Goal: Transaction & Acquisition: Obtain resource

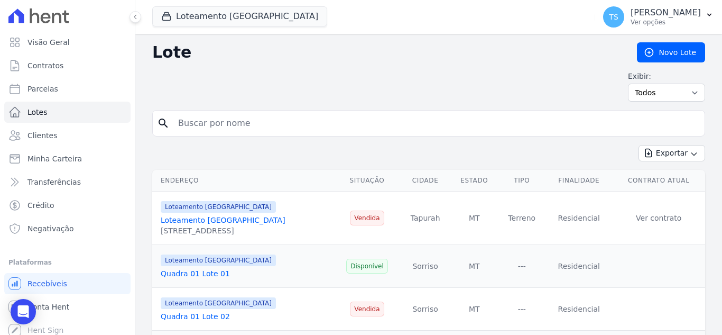
click at [236, 130] on input "search" at bounding box center [436, 123] width 529 height 21
paste input "[PERSON_NAME]"
type input "[PERSON_NAME]"
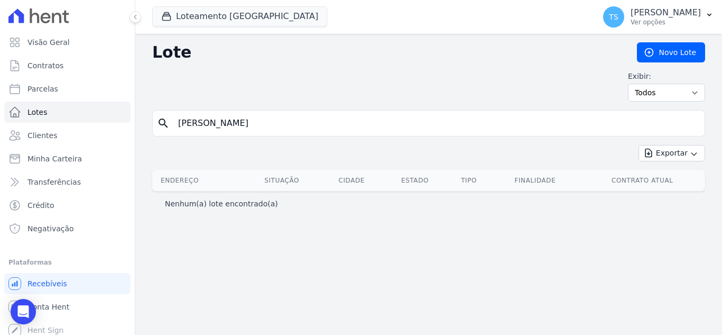
click at [474, 127] on input "[PERSON_NAME]" at bounding box center [436, 123] width 529 height 21
drag, startPoint x: 306, startPoint y: 122, endPoint x: 216, endPoint y: 126, distance: 89.5
click at [216, 126] on input "[PERSON_NAME]" at bounding box center [436, 123] width 529 height 21
type input "[PERSON_NAME]"
click at [227, 125] on input "[PERSON_NAME]" at bounding box center [436, 123] width 529 height 21
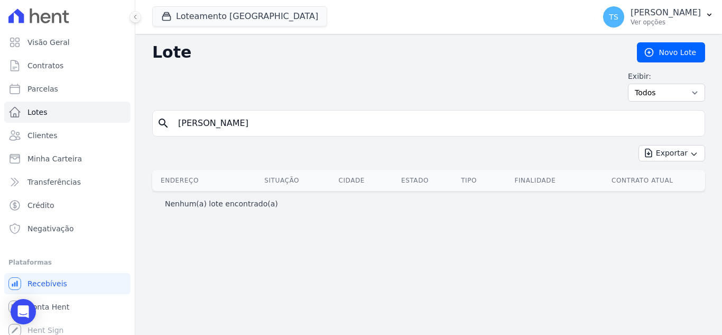
type input "[PERSON_NAME]"
click at [163, 113] on div "search Gabrielli" at bounding box center [428, 123] width 553 height 26
click at [161, 117] on icon "search" at bounding box center [163, 123] width 13 height 13
click at [40, 135] on span "Clientes" at bounding box center [42, 135] width 30 height 11
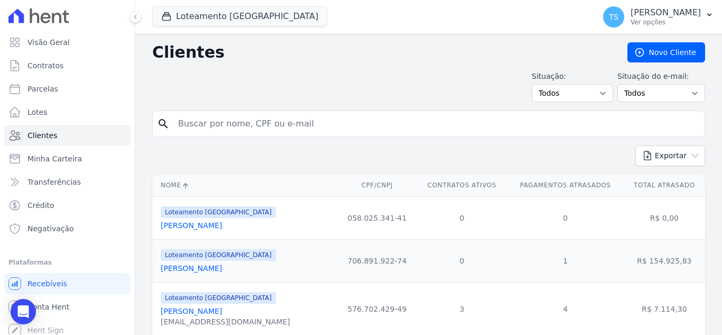
click at [328, 126] on input "search" at bounding box center [436, 123] width 529 height 21
paste input "[PERSON_NAME]"
type input "[PERSON_NAME]"
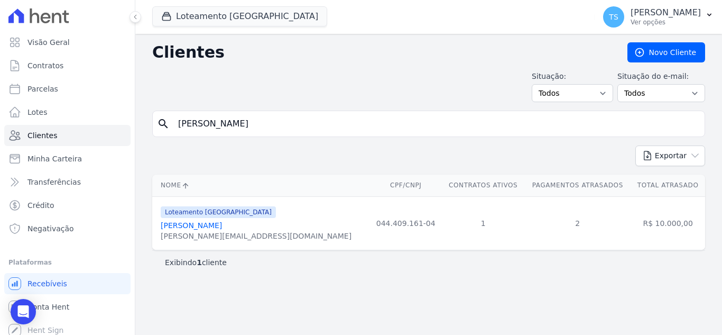
click at [206, 225] on link "[PERSON_NAME]" at bounding box center [191, 225] width 61 height 8
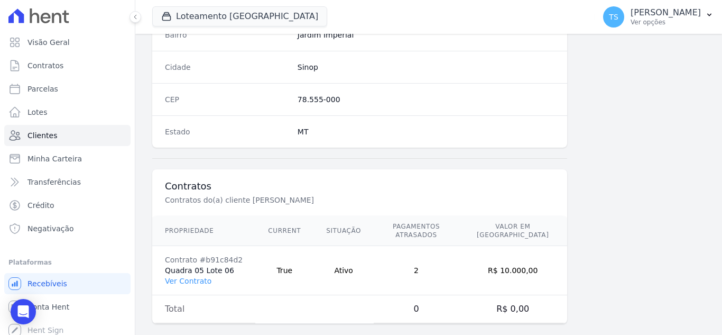
scroll to position [654, 0]
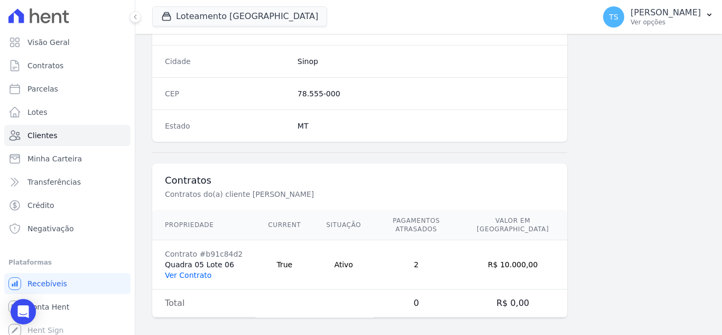
click at [187, 271] on link "Ver Contrato" at bounding box center [188, 275] width 47 height 8
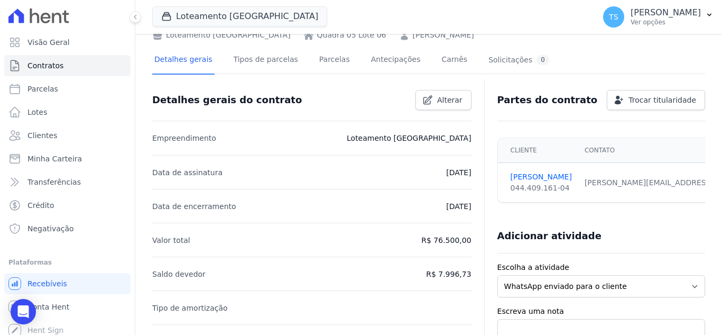
scroll to position [53, 0]
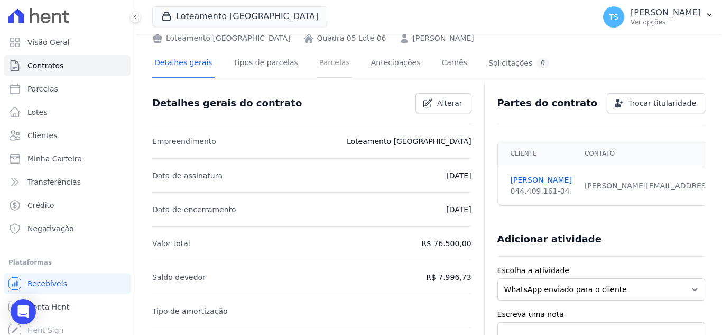
click at [317, 59] on link "Parcelas" at bounding box center [334, 64] width 35 height 28
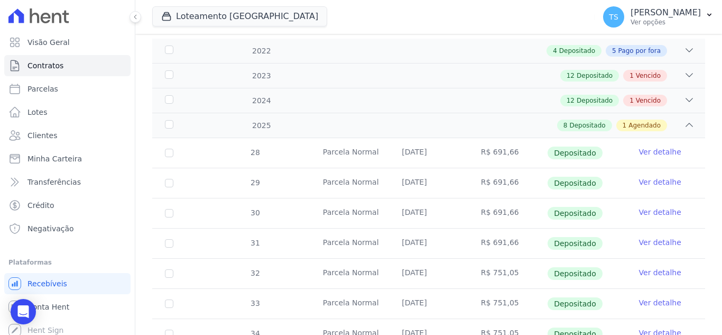
scroll to position [160, 0]
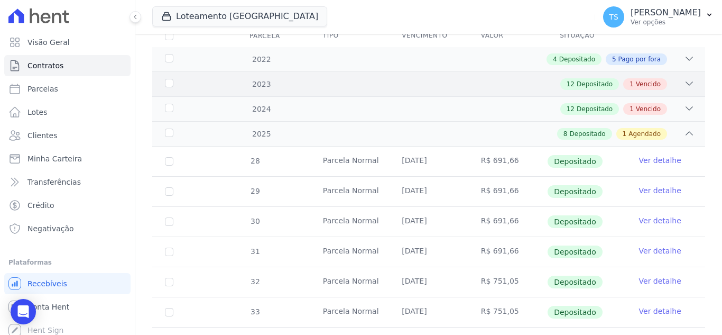
click at [684, 78] on icon at bounding box center [689, 83] width 11 height 11
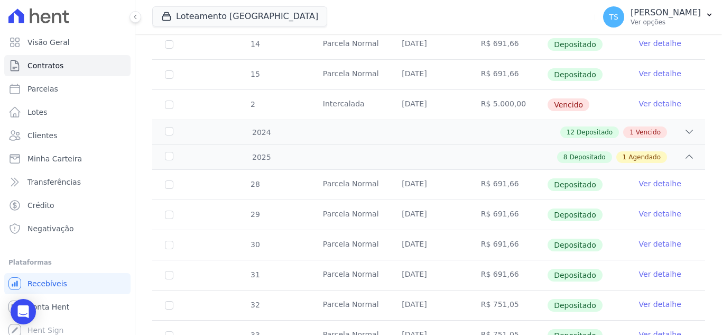
scroll to position [530, 0]
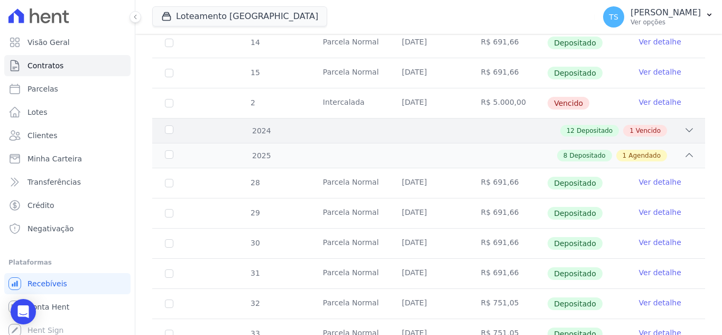
click at [684, 125] on icon at bounding box center [689, 130] width 11 height 11
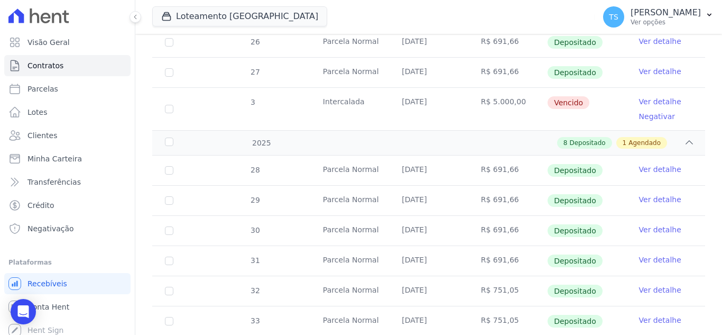
scroll to position [953, 0]
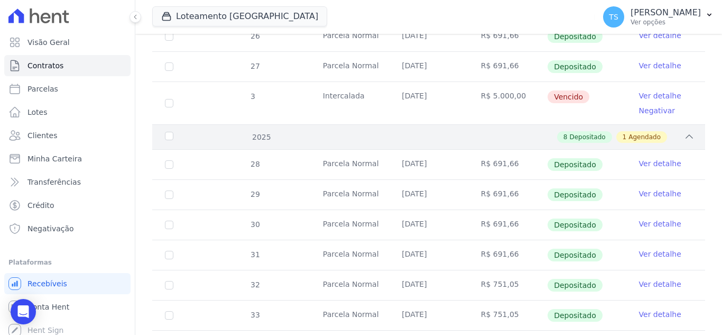
click at [684, 131] on icon at bounding box center [689, 136] width 11 height 11
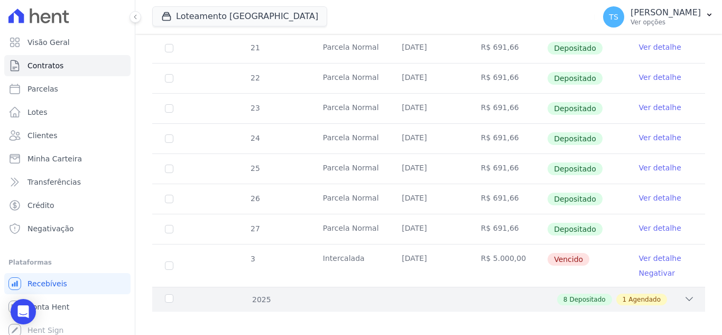
click at [684, 293] on icon at bounding box center [689, 298] width 11 height 11
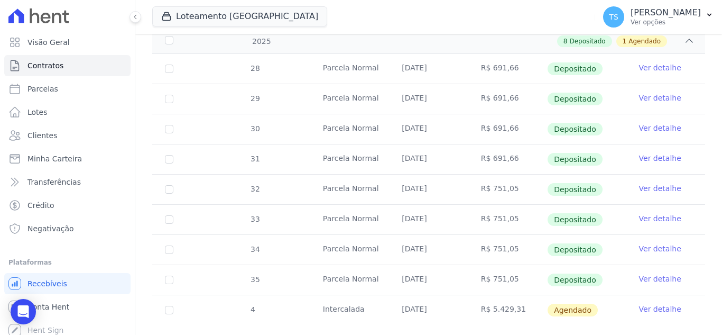
scroll to position [1061, 0]
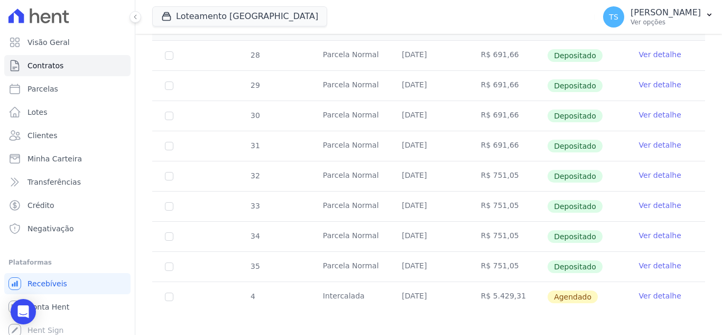
click at [651, 290] on link "Ver detalhe" at bounding box center [660, 295] width 42 height 11
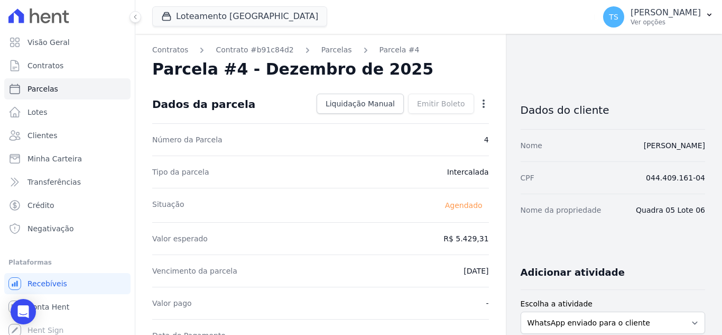
click at [478, 101] on icon "button" at bounding box center [483, 103] width 11 height 11
click at [414, 72] on div "Parcela #4 - Dezembro de 2025" at bounding box center [320, 69] width 337 height 19
click at [327, 49] on link "Parcelas" at bounding box center [336, 49] width 31 height 11
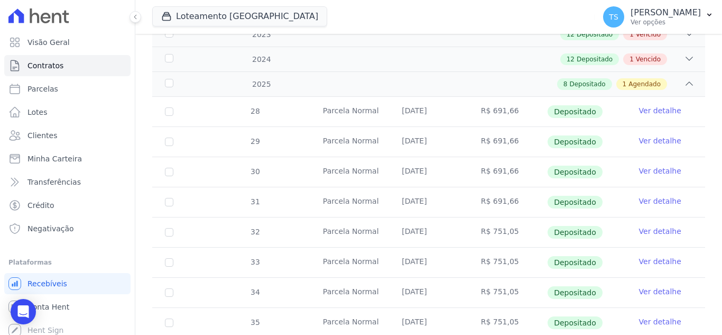
scroll to position [265, 0]
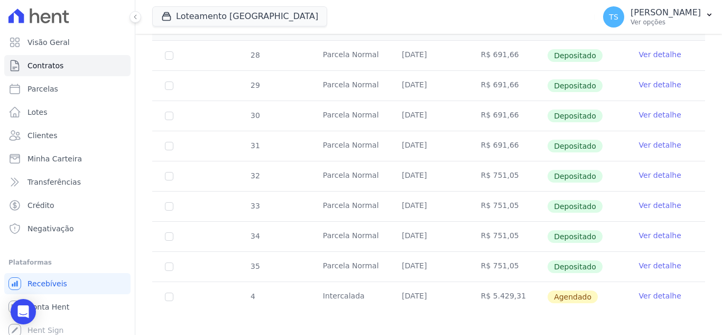
click at [561, 290] on span "Agendado" at bounding box center [573, 296] width 50 height 13
click at [482, 285] on td "R$ 5.429,31" at bounding box center [507, 297] width 79 height 30
click at [168, 292] on input "checkbox" at bounding box center [169, 296] width 8 height 8
checkbox input "true"
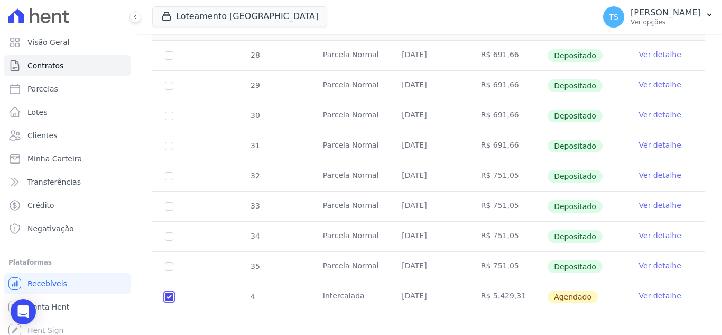
checkbox input "true"
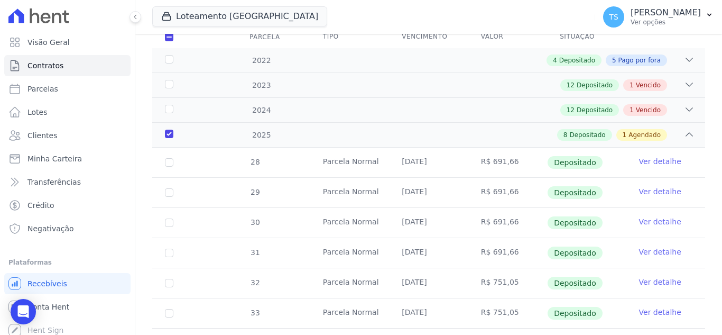
scroll to position [168, 0]
click at [684, 130] on icon at bounding box center [689, 135] width 11 height 11
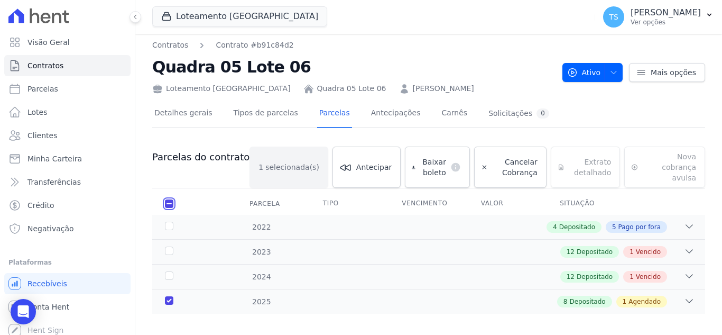
click at [169, 199] on input "checkbox" at bounding box center [169, 203] width 8 height 8
checkbox input "false"
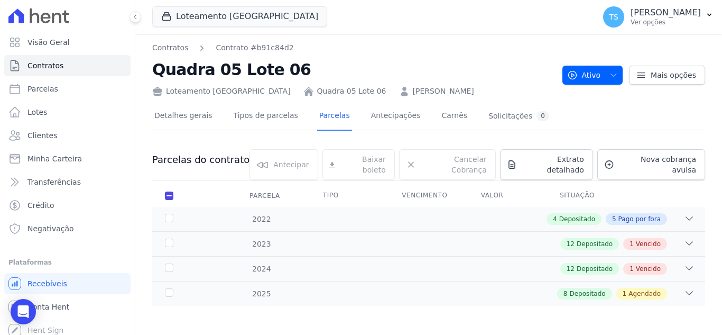
click at [366, 161] on div "Baixar boleto [GEOGRAPHIC_DATA] default" at bounding box center [358, 164] width 72 height 31
click at [657, 239] on span "Vencido" at bounding box center [648, 244] width 25 height 10
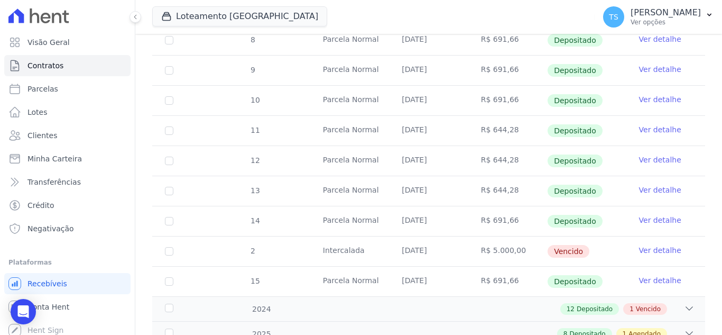
scroll to position [370, 0]
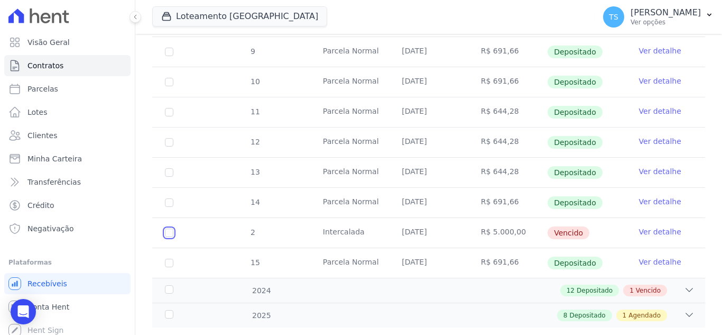
click at [172, 228] on input "checkbox" at bounding box center [169, 232] width 8 height 8
checkbox input "true"
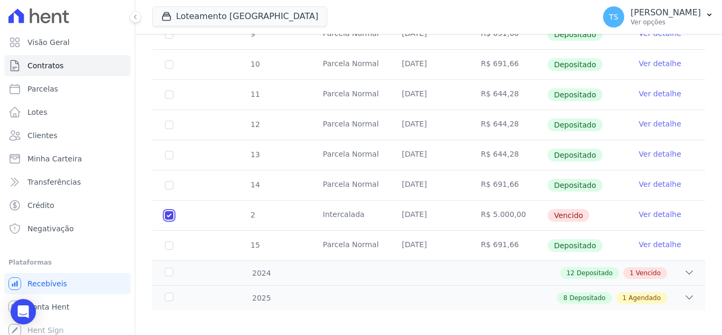
scroll to position [405, 0]
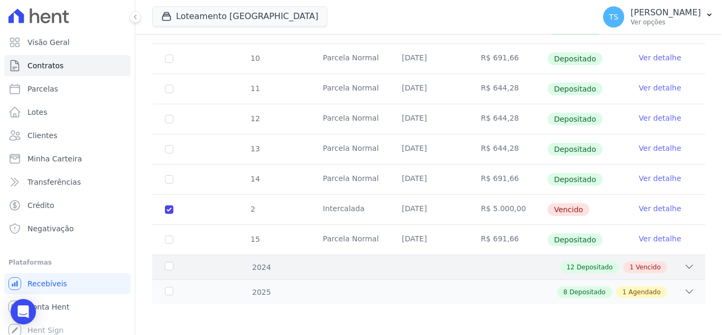
click at [684, 265] on icon at bounding box center [689, 266] width 11 height 11
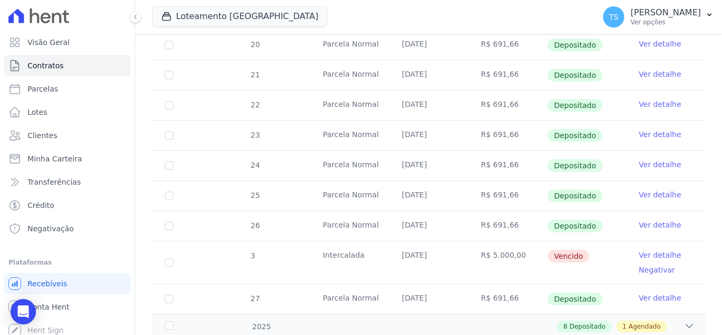
scroll to position [809, 0]
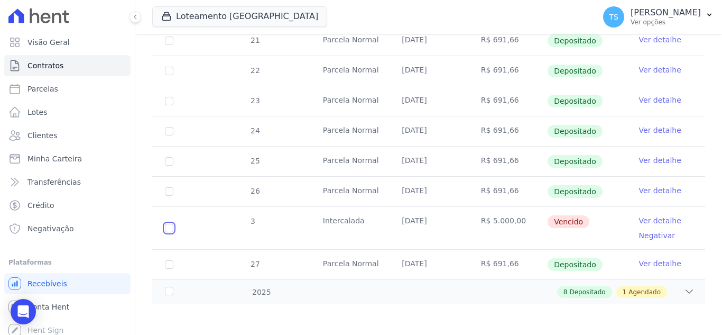
click at [170, 227] on input "checkbox" at bounding box center [169, 228] width 8 height 8
checkbox input "true"
click at [684, 291] on icon at bounding box center [689, 291] width 11 height 11
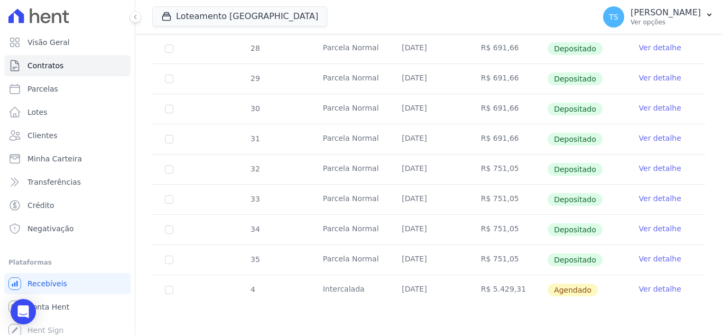
scroll to position [1081, 0]
click at [168, 290] on input "checkbox" at bounding box center [169, 289] width 8 height 8
checkbox input "true"
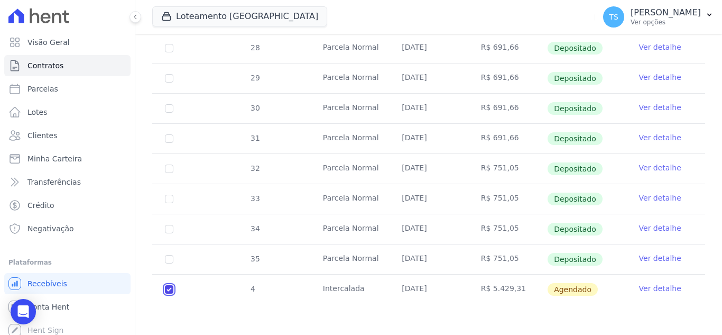
checkbox input "true"
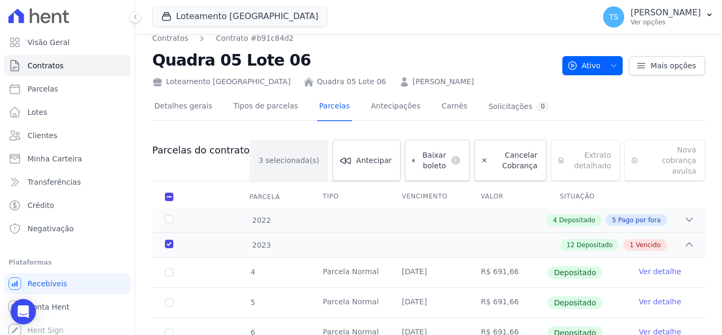
scroll to position [0, 0]
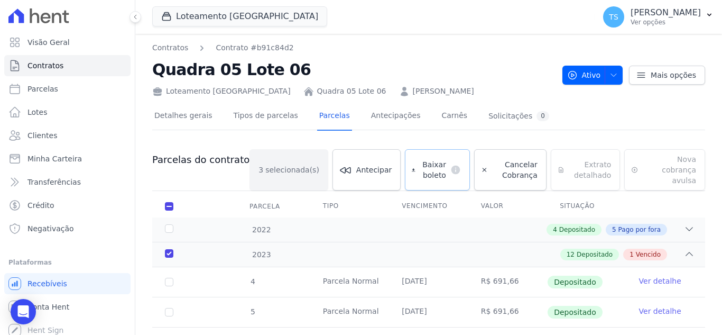
click at [420, 164] on span "Baixar boleto" at bounding box center [433, 169] width 26 height 21
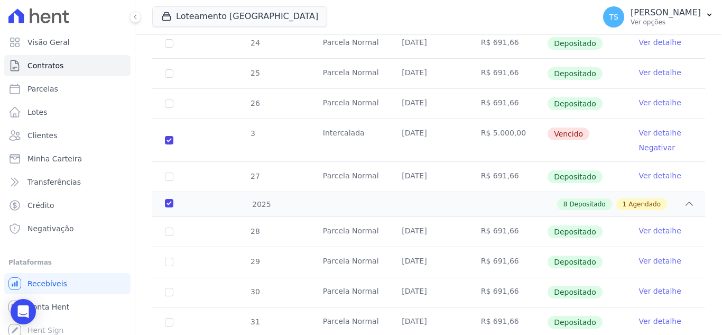
scroll to position [899, 0]
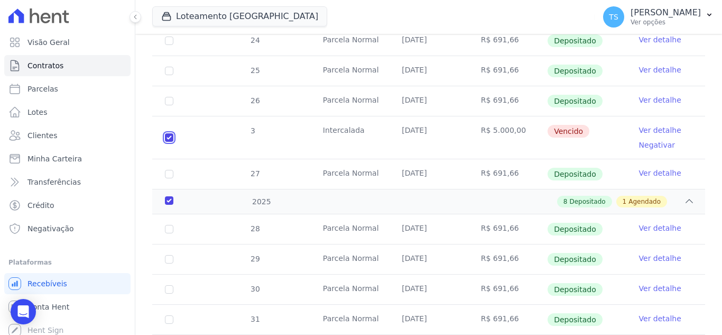
click at [171, 133] on input "checkbox" at bounding box center [169, 137] width 8 height 8
checkbox input "false"
checkbox input "true"
checkbox input "false"
checkbox input "true"
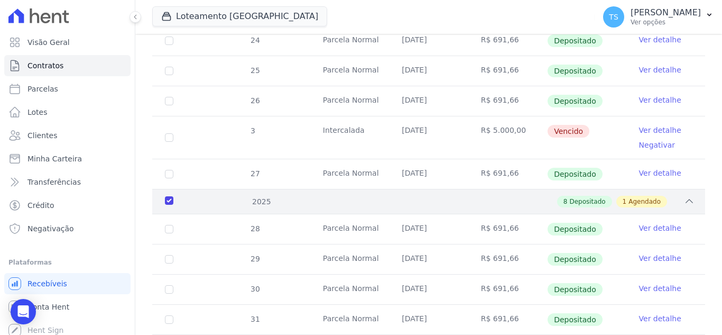
click at [171, 196] on div "2025" at bounding box center [187, 201] width 48 height 11
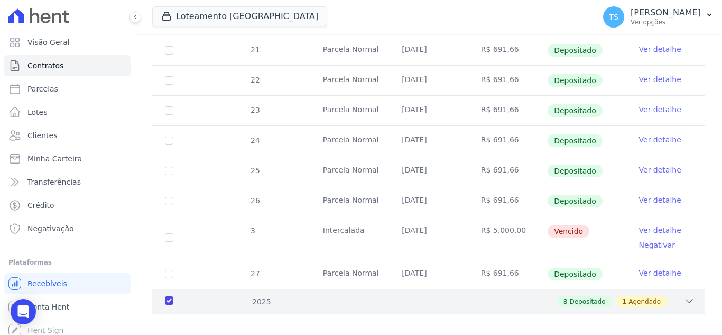
click at [684, 296] on icon at bounding box center [689, 301] width 11 height 11
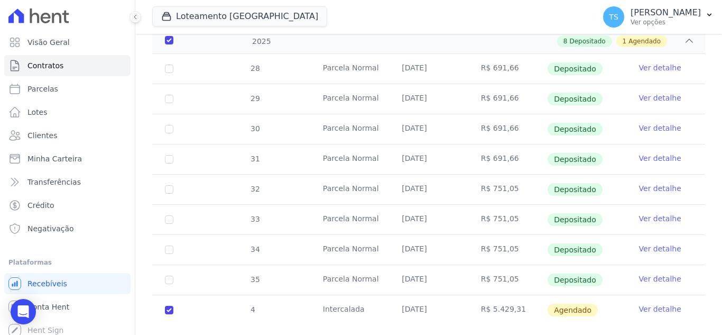
scroll to position [1070, 0]
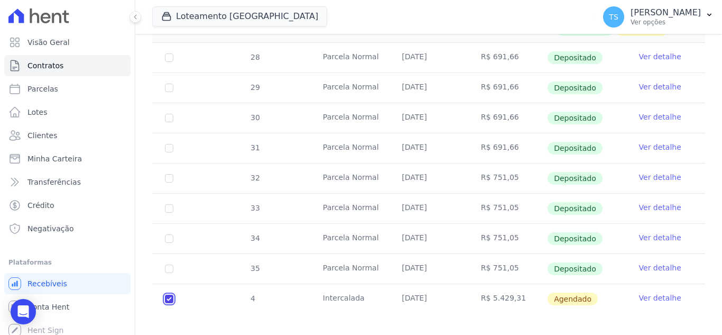
click at [171, 294] on input "checkbox" at bounding box center [169, 298] width 8 height 8
checkbox input "false"
checkbox input "true"
checkbox input "false"
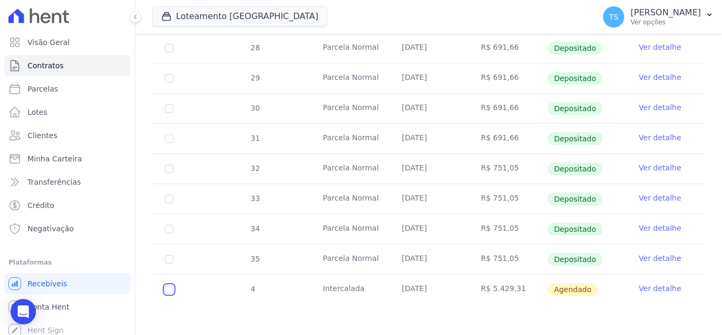
click at [167, 289] on input "checkbox" at bounding box center [169, 289] width 8 height 8
checkbox input "true"
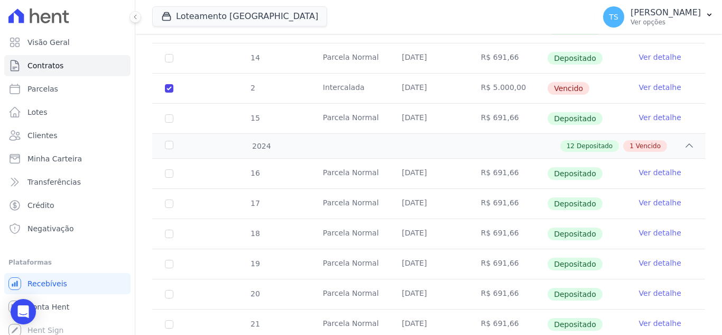
scroll to position [383, 0]
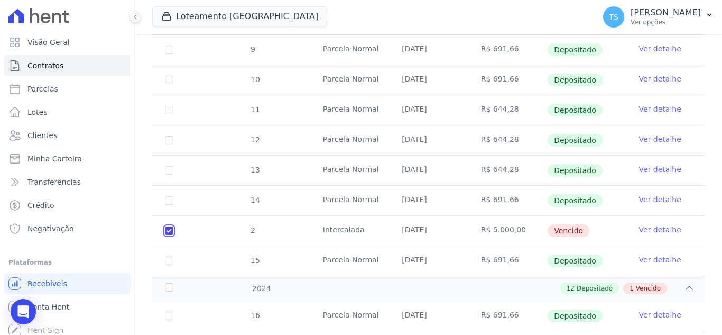
click at [167, 226] on input "checkbox" at bounding box center [169, 230] width 8 height 8
checkbox input "false"
checkbox input "true"
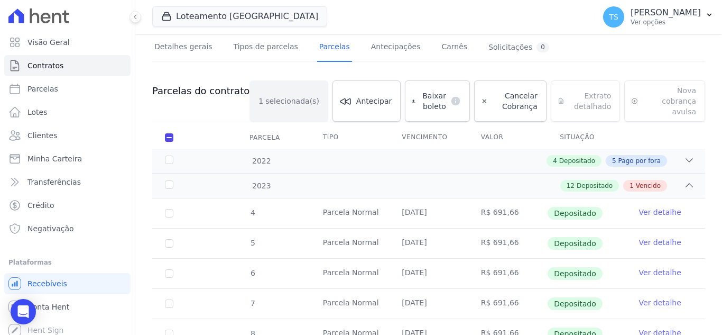
scroll to position [66, 0]
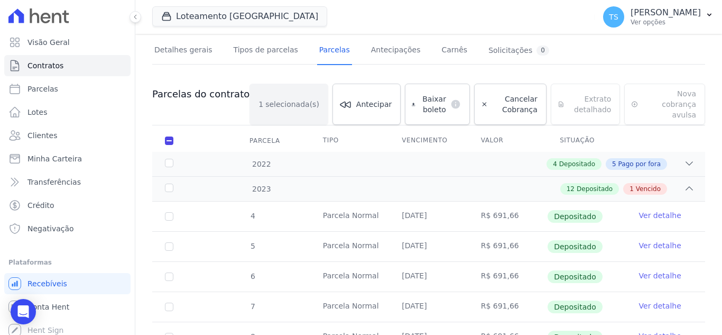
click at [419, 100] on div "Baixar boleto default" at bounding box center [437, 104] width 65 height 41
click at [412, 97] on div "Baixar boleto default" at bounding box center [437, 104] width 65 height 41
click at [415, 98] on div "Baixar boleto default" at bounding box center [437, 104] width 65 height 41
click at [405, 98] on div "Baixar boleto default" at bounding box center [437, 104] width 65 height 41
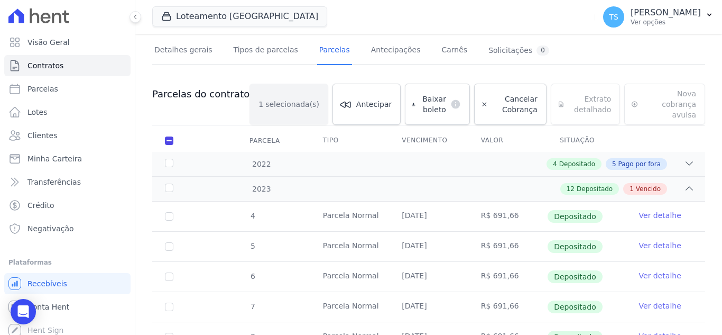
click at [416, 94] on div "Baixar boleto default" at bounding box center [437, 104] width 65 height 41
click at [688, 179] on div "2023 12 Depositado 1 Vencido" at bounding box center [428, 188] width 553 height 25
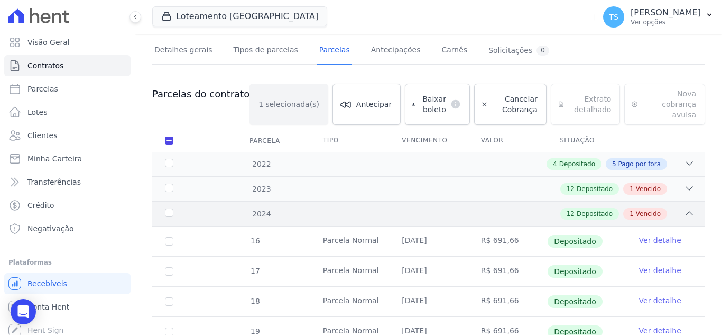
click at [688, 204] on div "2024 12 Depositado 1 Vencido" at bounding box center [428, 213] width 553 height 25
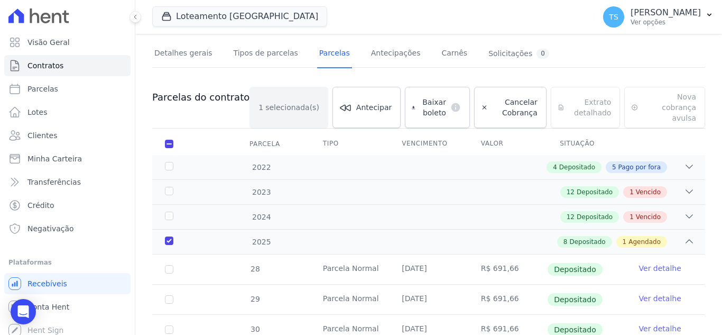
scroll to position [10, 0]
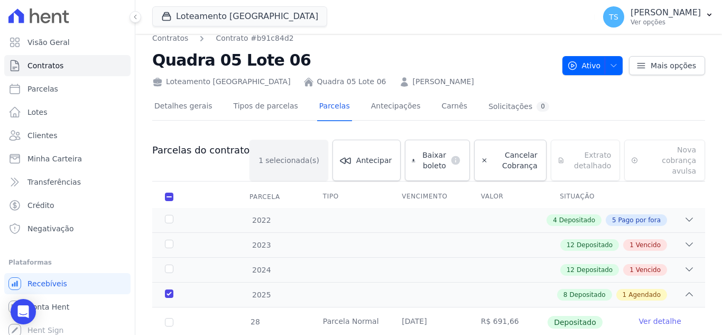
click at [418, 149] on div "Baixar boleto default" at bounding box center [437, 160] width 65 height 41
click at [411, 149] on div "Baixar boleto default" at bounding box center [437, 160] width 65 height 41
click at [380, 108] on link "Antecipações" at bounding box center [396, 107] width 54 height 28
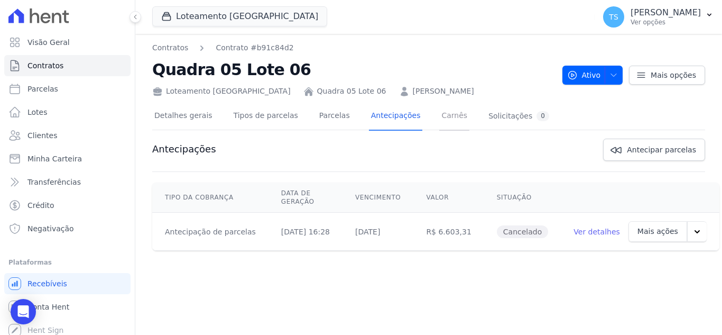
click at [439, 114] on link "Carnês" at bounding box center [454, 117] width 30 height 28
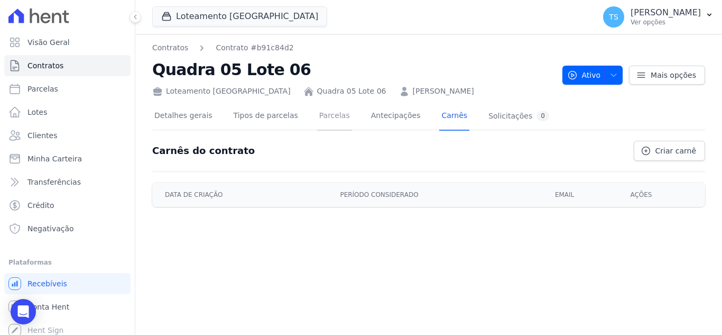
click at [322, 117] on link "Parcelas" at bounding box center [334, 117] width 35 height 28
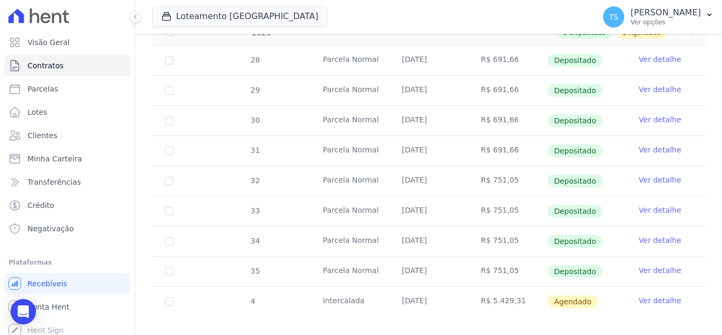
scroll to position [265, 0]
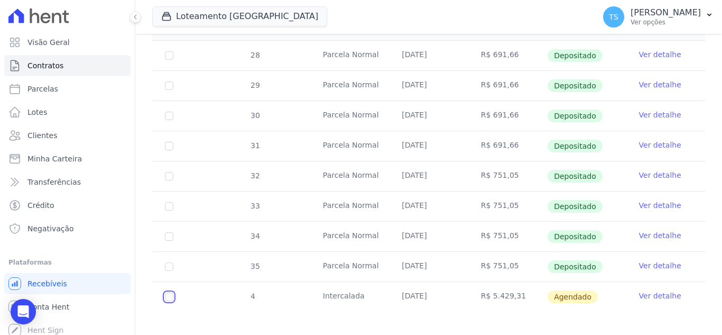
click at [169, 292] on input "checkbox" at bounding box center [169, 296] width 8 height 8
checkbox input "true"
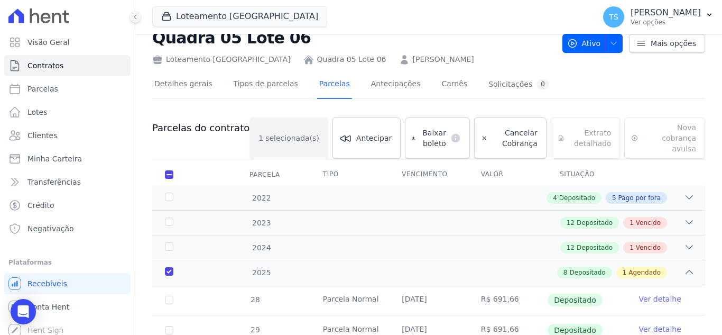
scroll to position [10, 0]
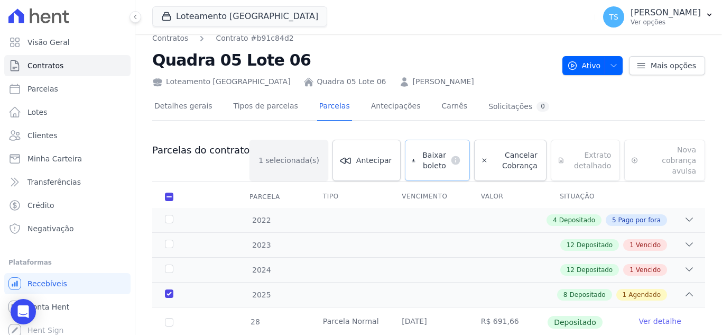
click at [420, 156] on span "Baixar boleto" at bounding box center [433, 160] width 26 height 21
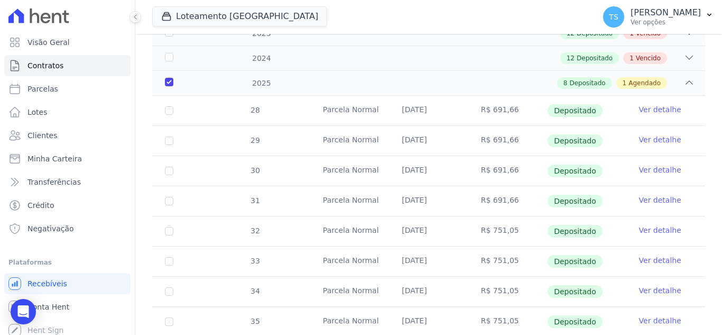
scroll to position [274, 0]
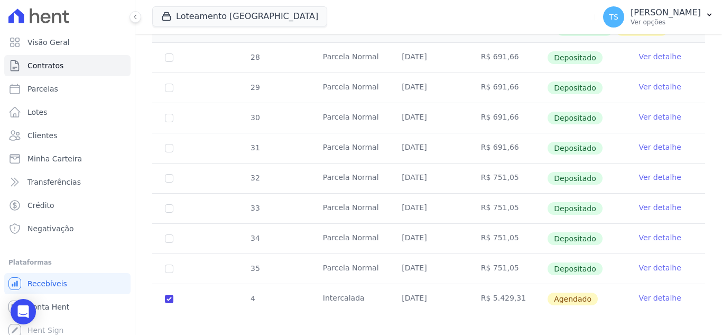
click at [345, 291] on td "Intercalada" at bounding box center [349, 299] width 79 height 30
drag, startPoint x: 315, startPoint y: 289, endPoint x: 676, endPoint y: 308, distance: 362.1
click at [676, 308] on div "Parcelas do contrato 1 selecionada(s) [GEOGRAPHIC_DATA] [GEOGRAPHIC_DATA] Reneg…" at bounding box center [428, 94] width 553 height 459
click at [658, 292] on link "Ver detalhe" at bounding box center [660, 297] width 42 height 11
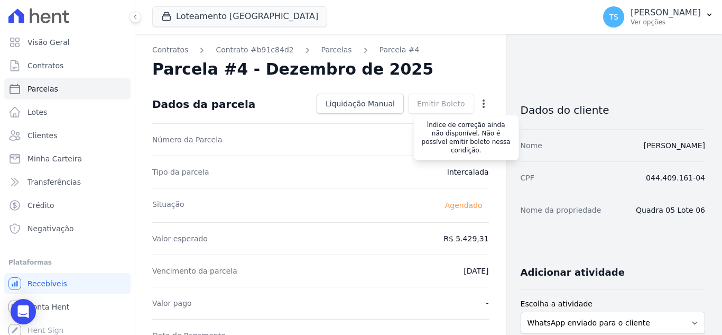
click at [435, 103] on div "Emitir Boleto Gerar [GEOGRAPHIC_DATA] Você tem certeza que deseja gerar o bolet…" at bounding box center [441, 104] width 66 height 20
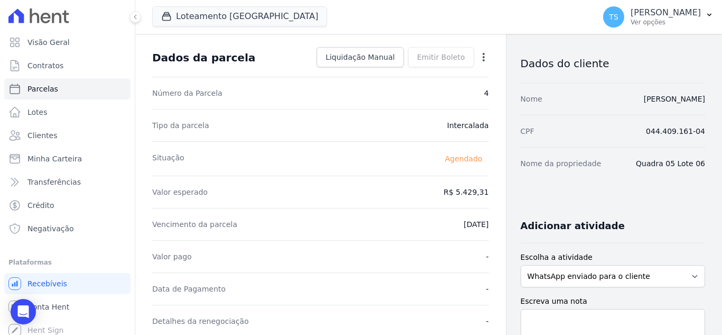
scroll to position [28, 0]
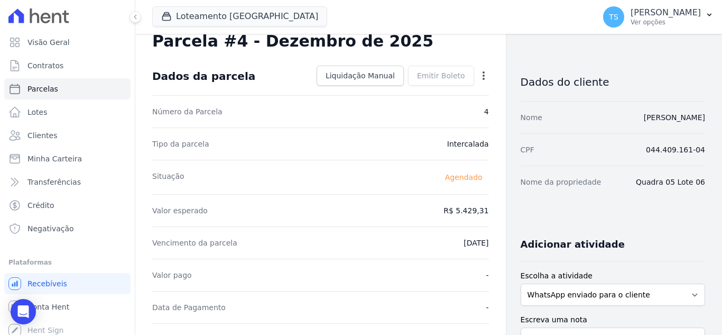
click at [390, 150] on div "Tipo da parcela [GEOGRAPHIC_DATA]" at bounding box center [320, 143] width 337 height 32
click at [22, 312] on icon "Open Intercom Messenger" at bounding box center [23, 311] width 12 height 14
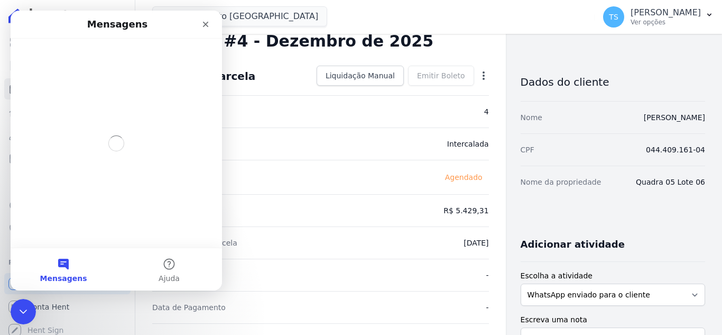
scroll to position [0, 0]
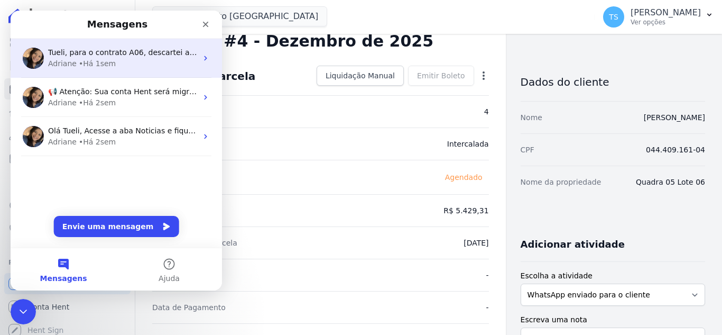
click at [103, 62] on div "• Há 1sem" at bounding box center [97, 63] width 37 height 11
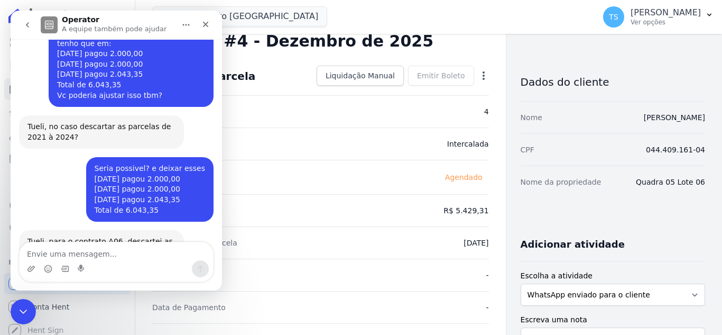
scroll to position [1491, 0]
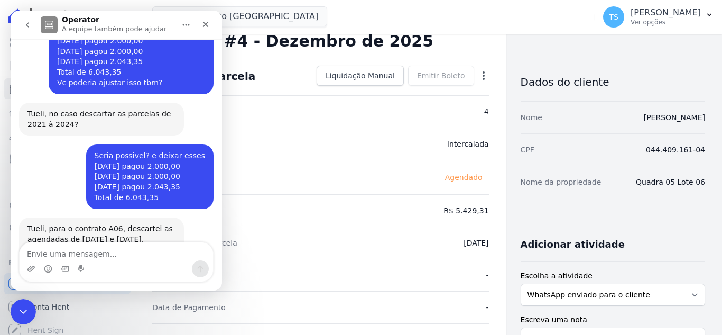
click at [96, 255] on textarea "Envie uma mensagem..." at bounding box center [116, 251] width 193 height 18
type textarea "Oii Adri bom diia, tudo bem?"
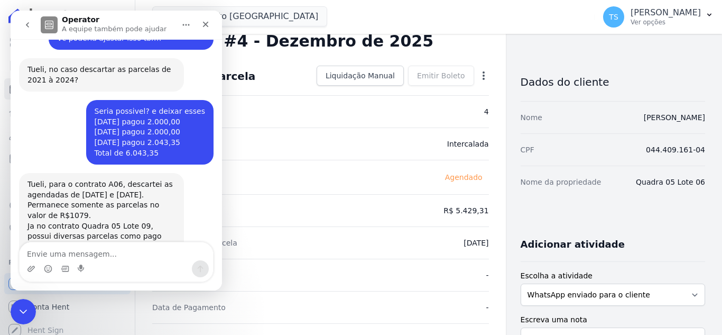
scroll to position [1537, 0]
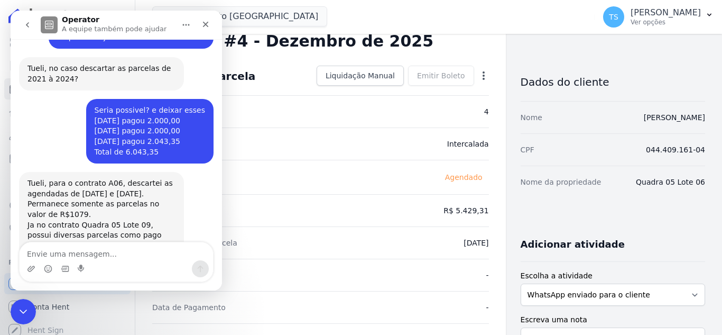
type textarea "o"
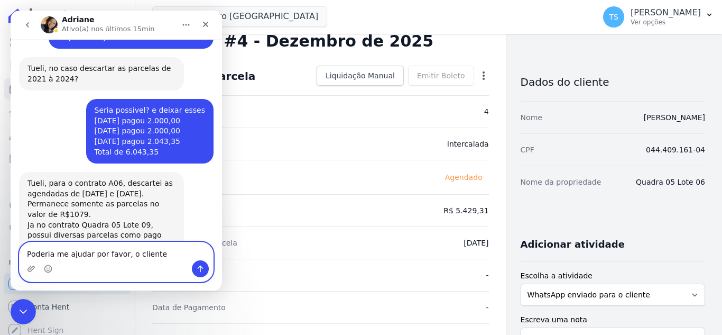
click at [167, 256] on textarea "Poderia me ajudar por favor, o cliente" at bounding box center [116, 251] width 193 height 18
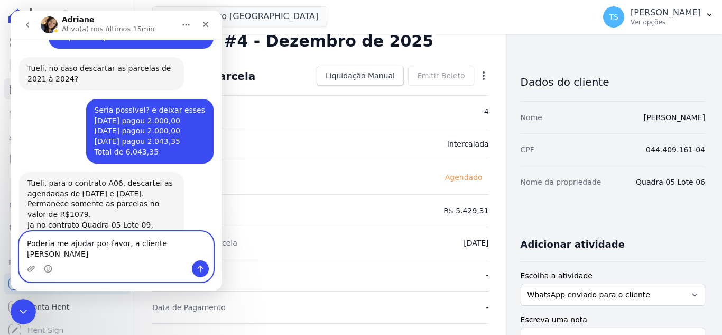
scroll to position [1547, 0]
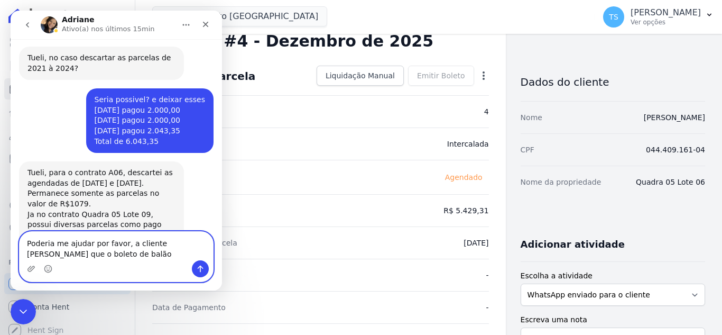
type textarea "Poderia me ajudar por favor, a cliente [PERSON_NAME] que o boleto de balão"
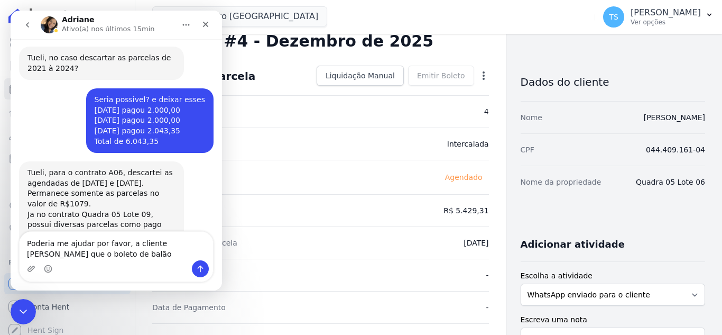
click at [258, 100] on div "Número da Parcela 4" at bounding box center [320, 111] width 337 height 32
click at [259, 70] on div "Dados da parcela Liquidação Manual Liquidação Manual Data de Pagamento [DATE] […" at bounding box center [320, 76] width 337 height 38
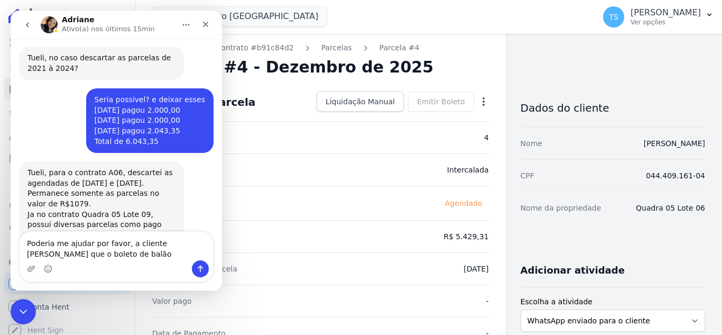
scroll to position [0, 0]
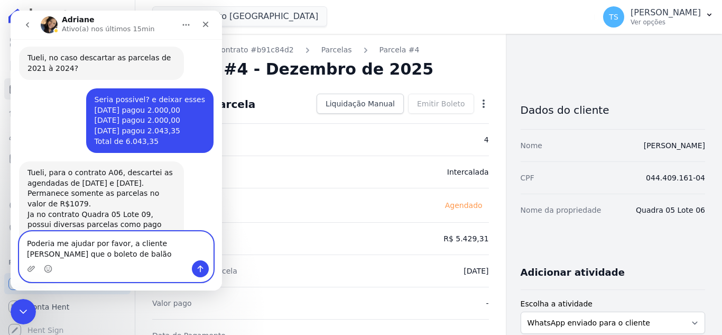
click at [143, 255] on textarea "Poderia me ajudar por favor, a cliente [PERSON_NAME] que o boleto de balão" at bounding box center [116, 246] width 193 height 29
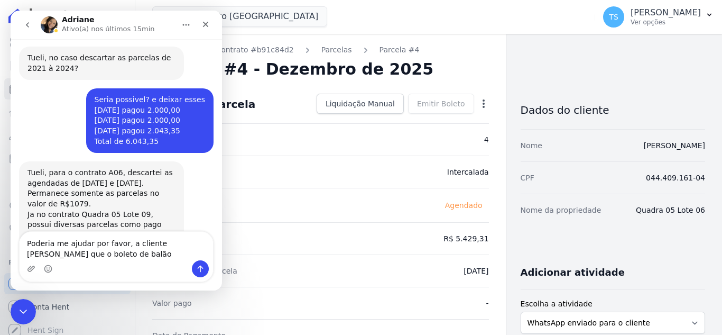
click at [289, 227] on div "Valor esperado R$ 5.429,31" at bounding box center [320, 238] width 337 height 32
click at [207, 26] on icon "Fechar" at bounding box center [206, 25] width 6 height 6
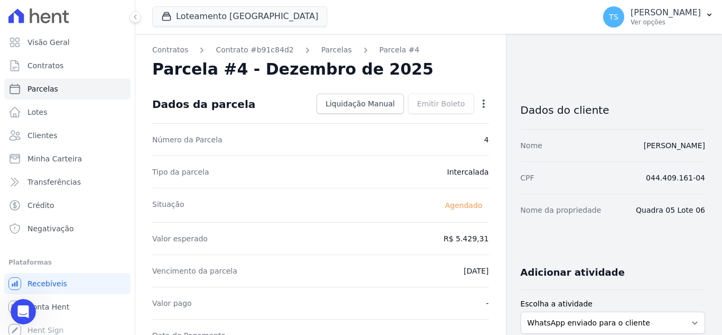
scroll to position [1547, 0]
click at [265, 50] on link "Contrato #b91c84d2" at bounding box center [255, 49] width 78 height 11
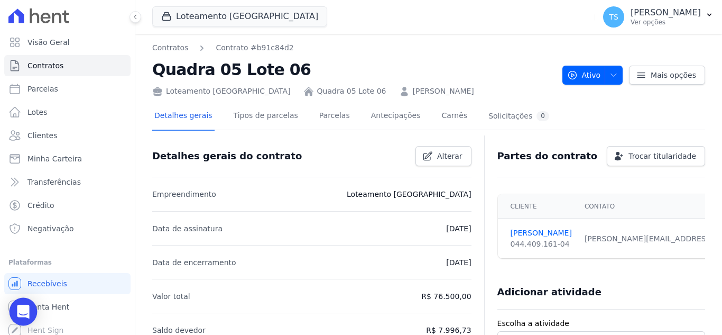
click at [30, 307] on div "Open Intercom Messenger" at bounding box center [24, 312] width 28 height 28
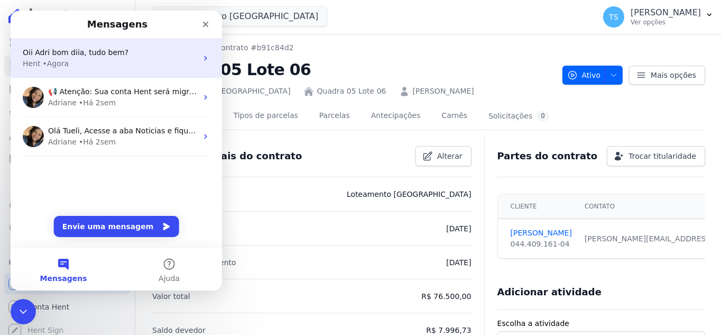
click at [105, 67] on div "Hent • Agora" at bounding box center [110, 63] width 174 height 11
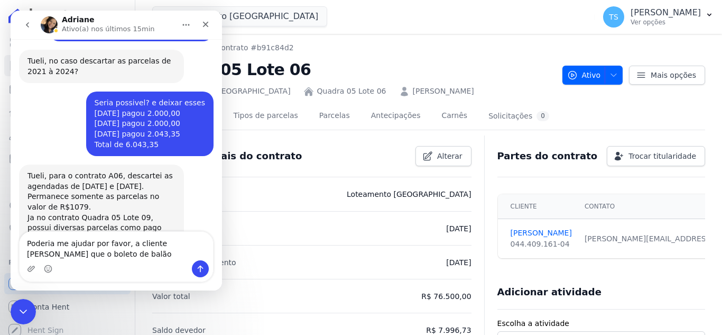
scroll to position [1547, 0]
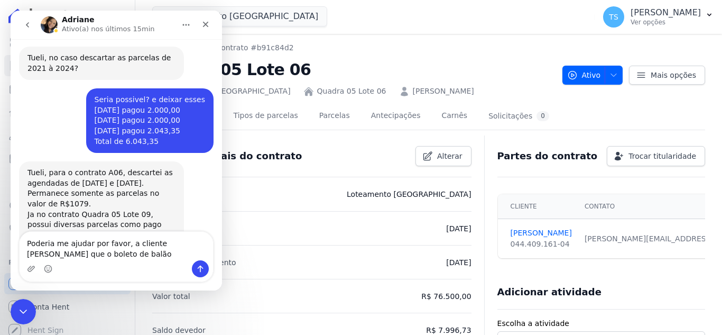
drag, startPoint x: 135, startPoint y: 252, endPoint x: 109, endPoint y: 259, distance: 26.7
click at [109, 259] on textarea "Poderia me ajudar por favor, a cliente [PERSON_NAME] que o boleto de balão" at bounding box center [116, 246] width 193 height 29
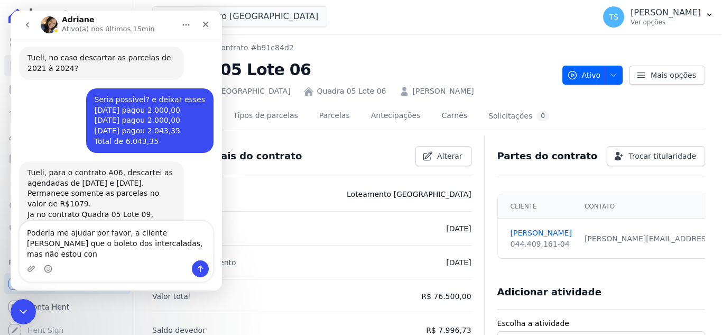
scroll to position [1558, 0]
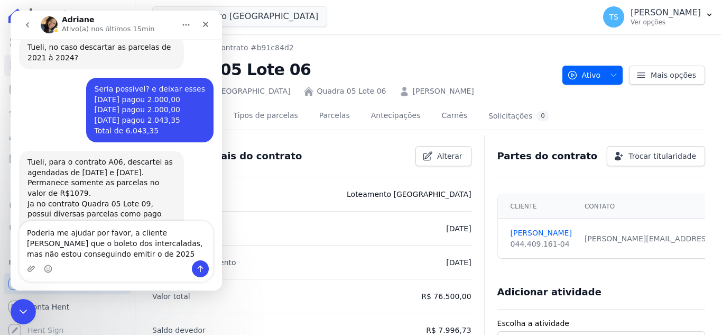
type textarea "Poderia me ajudar por favor, a cliente [PERSON_NAME] que o boleto dos intercala…"
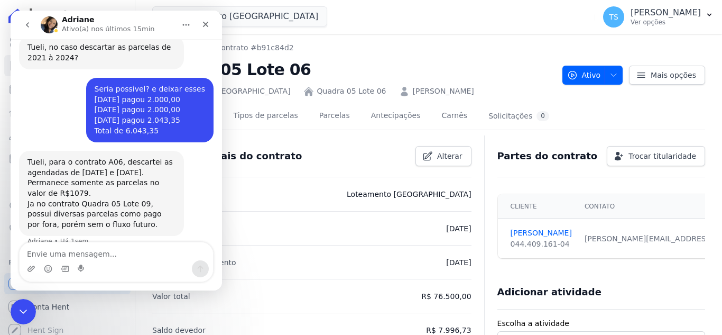
scroll to position [1592, 0]
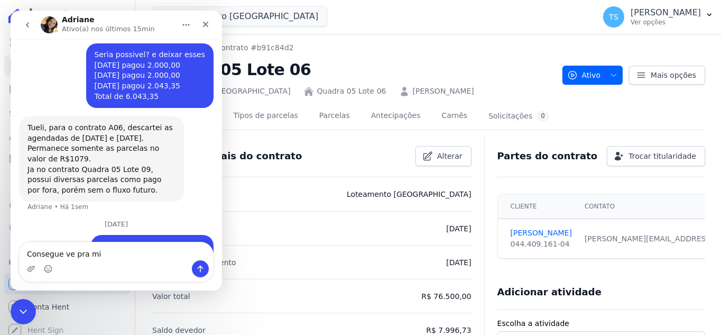
type textarea "Consegue ve pra mim"
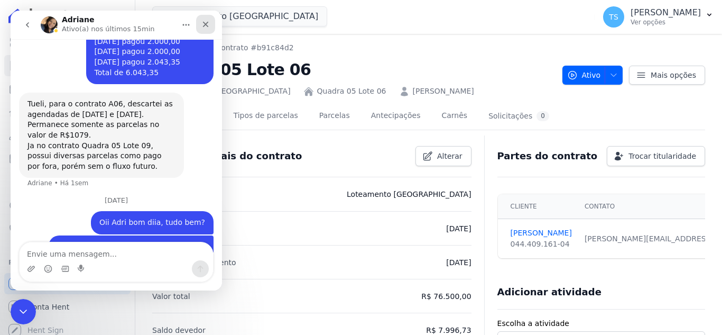
click at [206, 21] on icon "Fechar" at bounding box center [205, 24] width 8 height 8
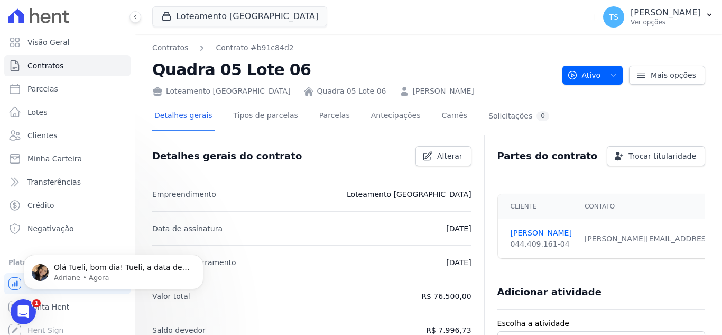
scroll to position [1776, 0]
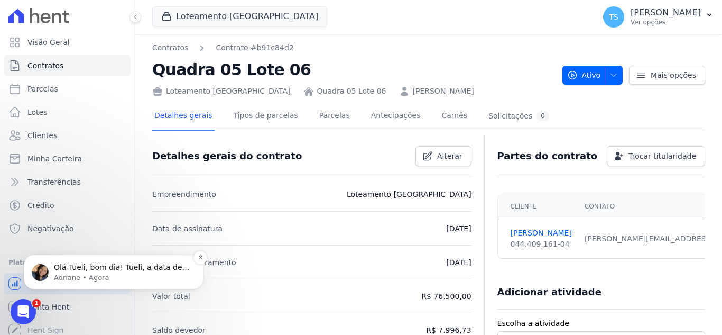
click at [122, 272] on div "Olá Tueli, bom dia! Tueli, a data de vencimento da intercalada é 30/12. O siste…" at bounding box center [122, 272] width 136 height 20
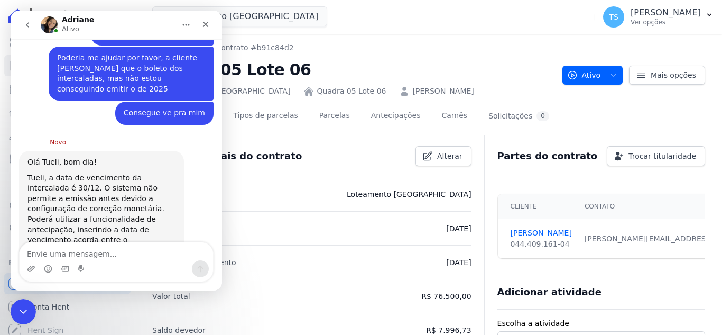
scroll to position [1793, 0]
click at [170, 214] on div "Poderá utilizar a funcionalidade de antecipação, inserindo a data de vencimento…" at bounding box center [101, 234] width 148 height 41
click at [101, 276] on span "A antecipação de parcelas é o pagamento adiantado de uma ou…" at bounding box center [95, 291] width 112 height 31
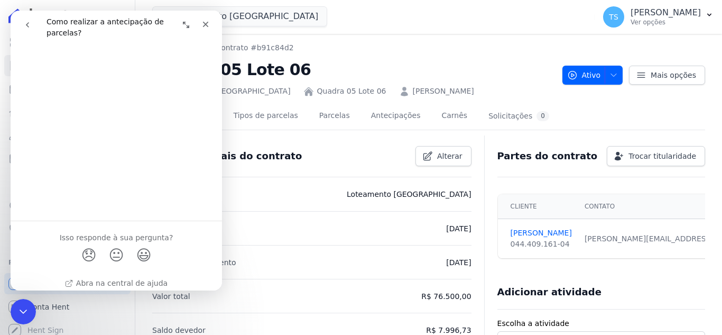
scroll to position [555, 0]
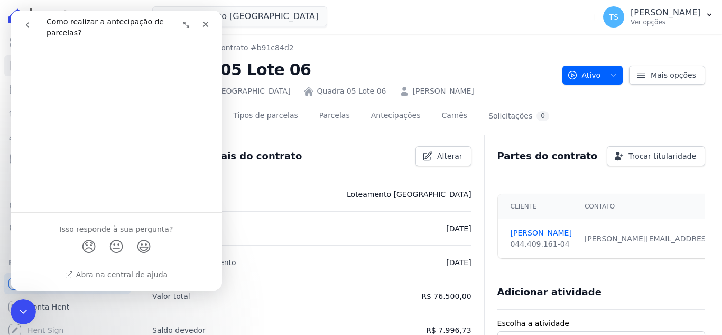
click at [25, 24] on icon "go back" at bounding box center [27, 25] width 8 height 8
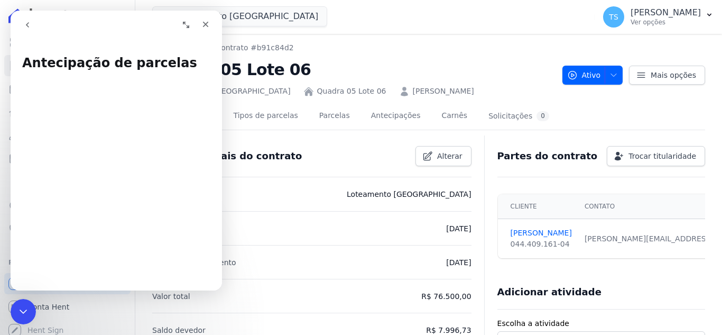
click at [29, 26] on icon "go back" at bounding box center [27, 25] width 8 height 8
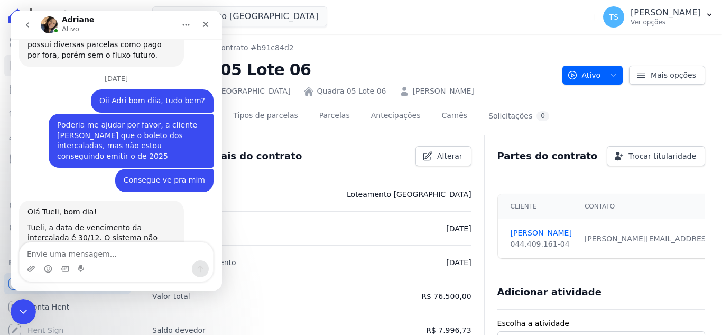
scroll to position [1776, 0]
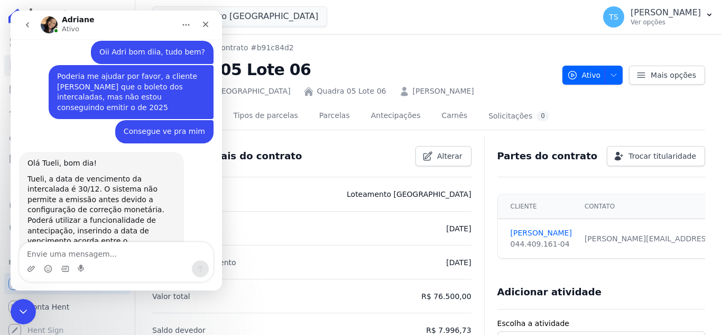
click at [94, 253] on textarea "Envie uma mensagem..." at bounding box center [116, 251] width 193 height 18
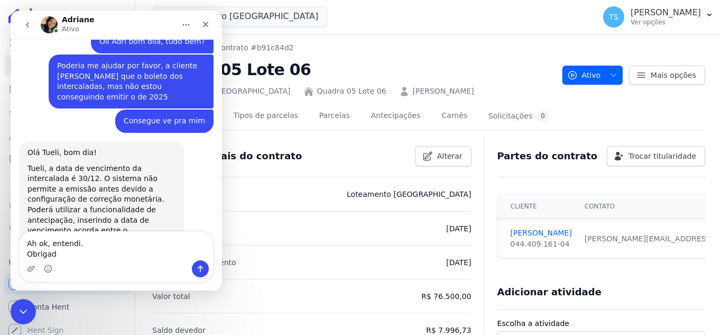
type textarea "Ah ok, entendi. Obrigada"
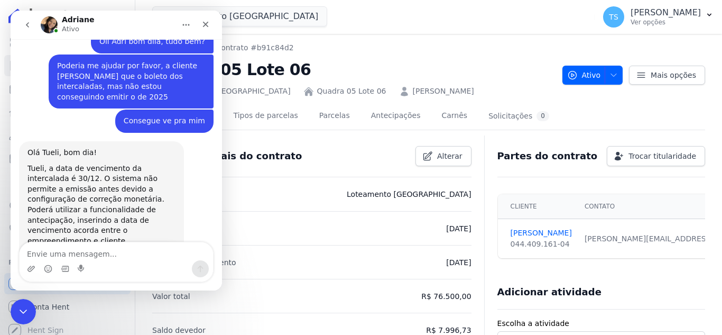
scroll to position [1817, 0]
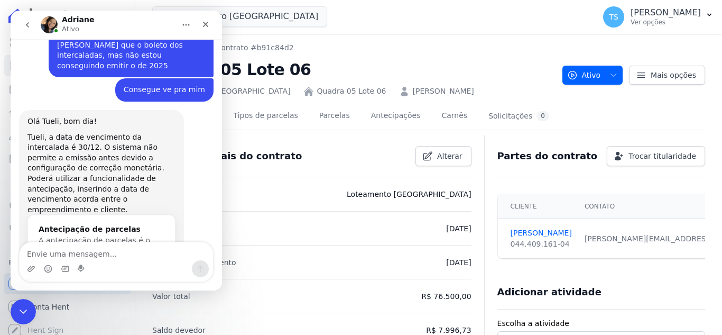
click at [323, 164] on div "Detalhes gerais do contrato Alterar" at bounding box center [308, 151] width 328 height 29
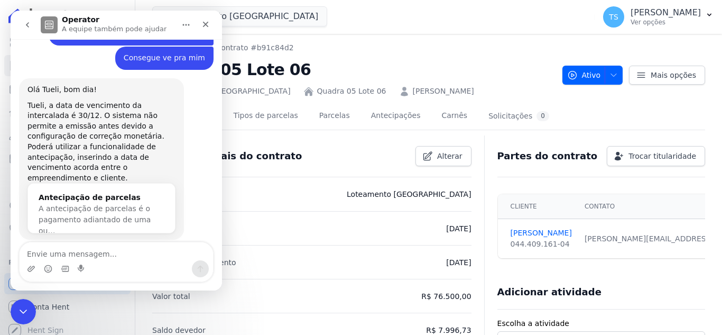
click at [269, 205] on li "Empreendimento Loteamento [GEOGRAPHIC_DATA]" at bounding box center [311, 194] width 319 height 34
click at [390, 50] on nav "Contratos Contrato #b91c84d2" at bounding box center [353, 47] width 402 height 11
click at [211, 24] on div "Fechar" at bounding box center [205, 24] width 19 height 19
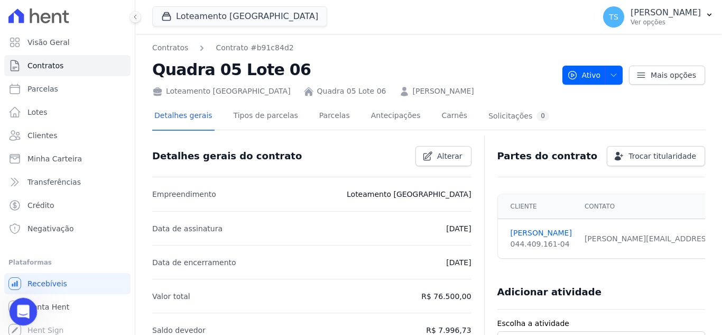
click at [26, 314] on icon "Abertura do Messenger da Intercom" at bounding box center [21, 309] width 17 height 17
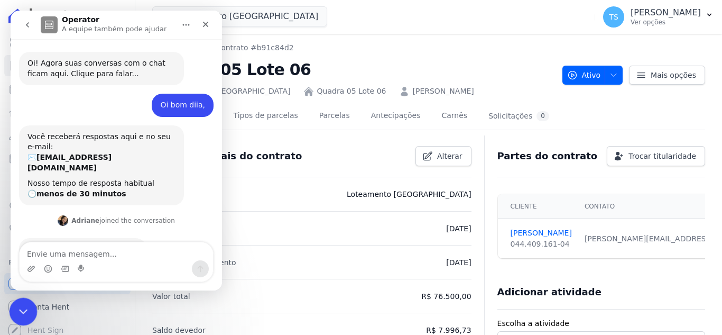
click at [23, 308] on icon "Encerramento do Messenger da Intercom" at bounding box center [21, 309] width 13 height 13
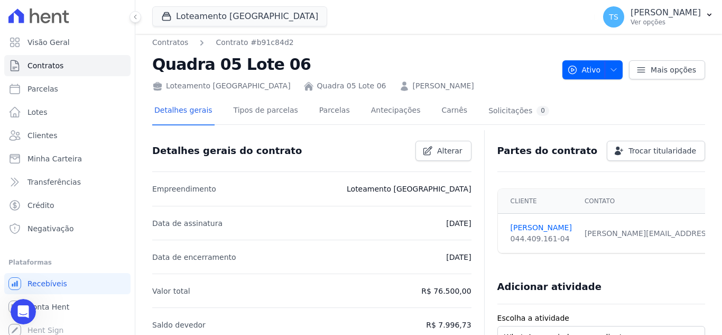
scroll to position [0, 0]
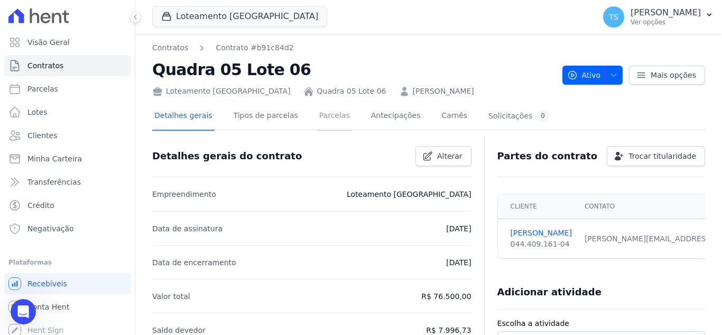
click at [321, 116] on link "Parcelas" at bounding box center [334, 117] width 35 height 28
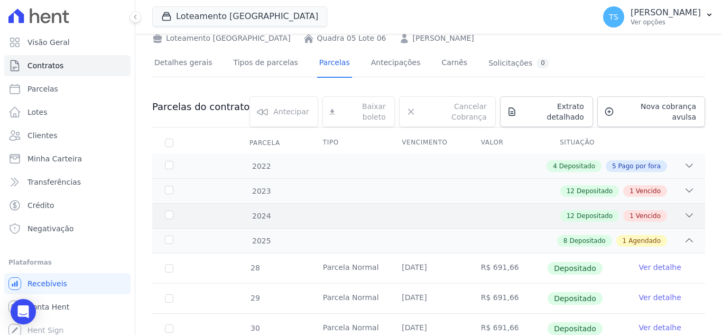
scroll to position [106, 0]
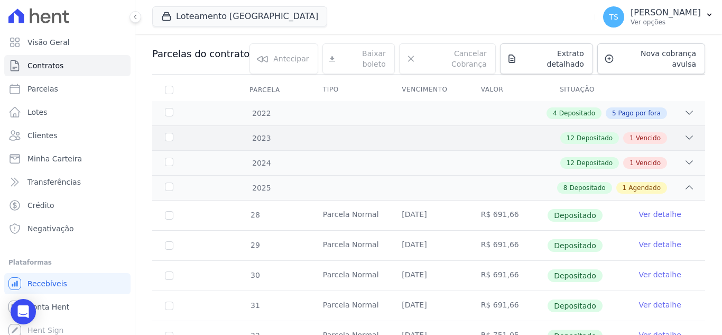
click at [686, 136] on icon at bounding box center [689, 137] width 7 height 3
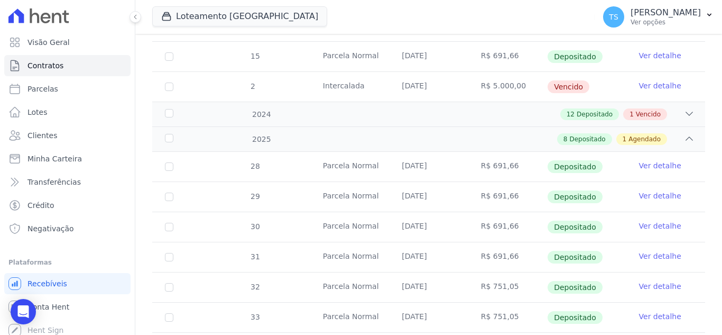
scroll to position [529, 0]
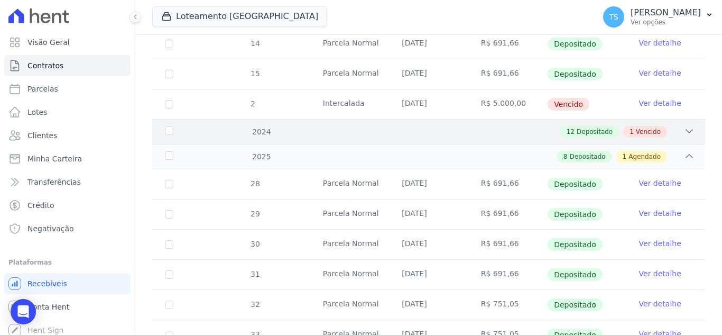
click at [684, 126] on icon at bounding box center [689, 131] width 11 height 11
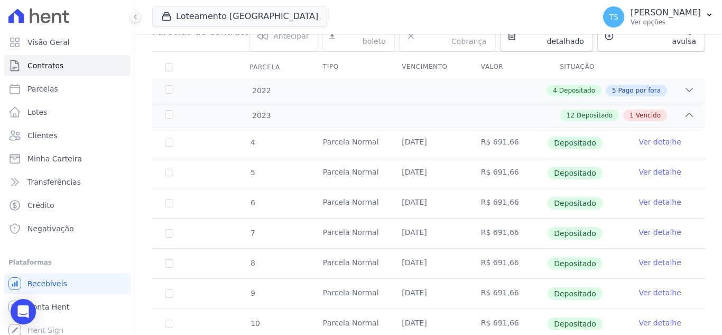
scroll to position [110, 0]
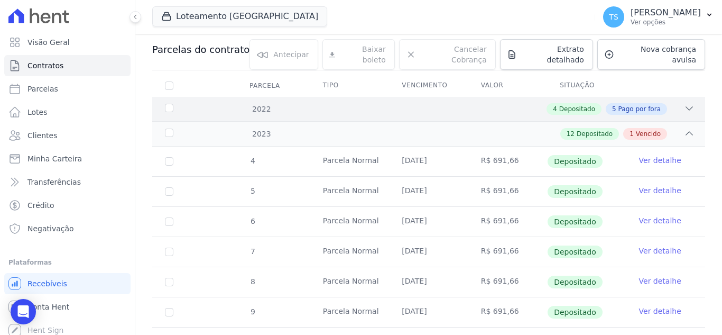
click at [686, 107] on icon at bounding box center [689, 108] width 7 height 3
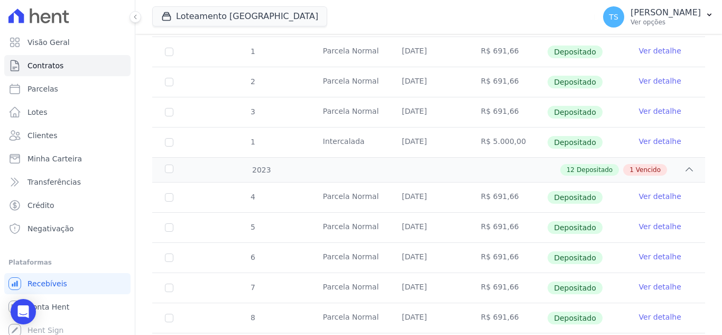
scroll to position [328, 0]
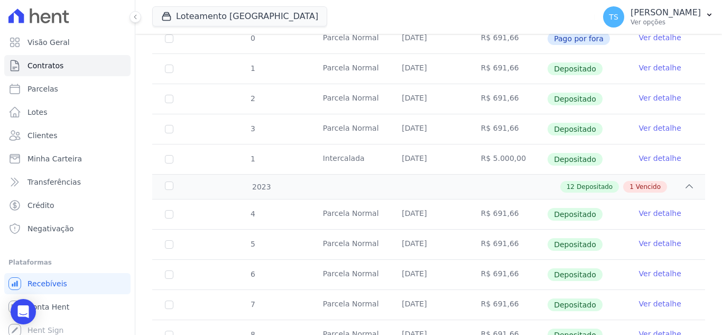
click at [652, 153] on link "Ver detalhe" at bounding box center [660, 158] width 42 height 11
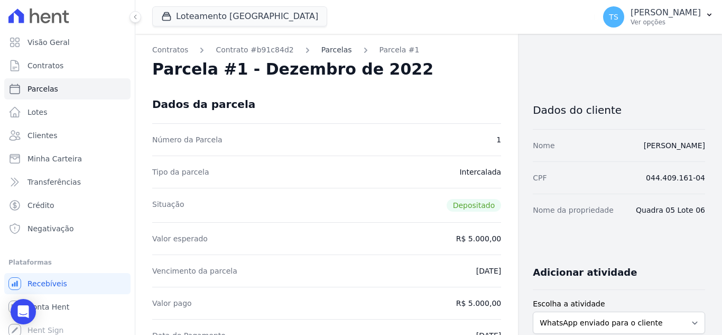
click at [321, 51] on link "Parcelas" at bounding box center [336, 49] width 31 height 11
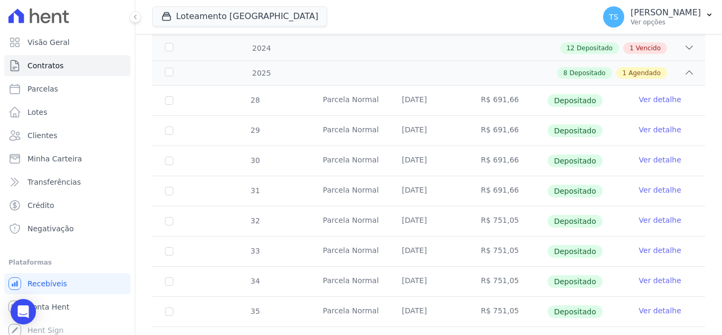
scroll to position [160, 0]
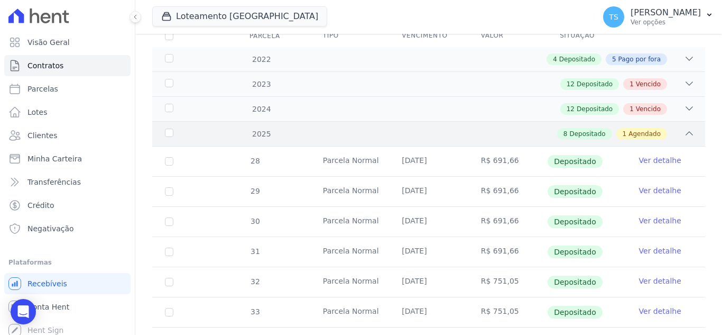
click at [684, 128] on icon at bounding box center [689, 133] width 11 height 11
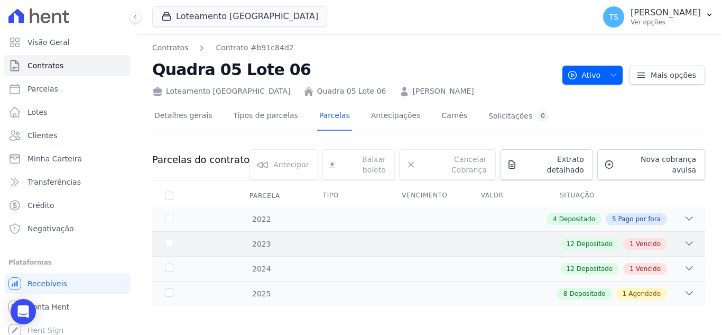
click at [691, 238] on icon at bounding box center [689, 243] width 11 height 11
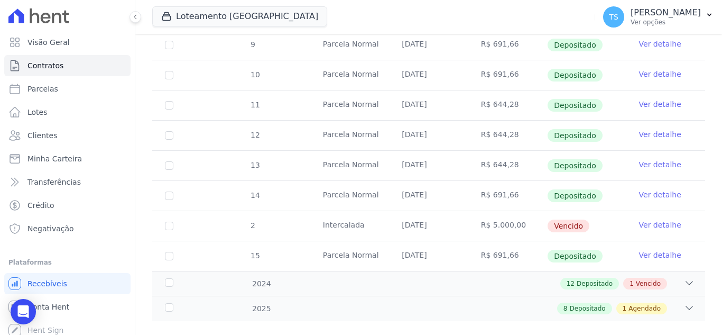
scroll to position [386, 0]
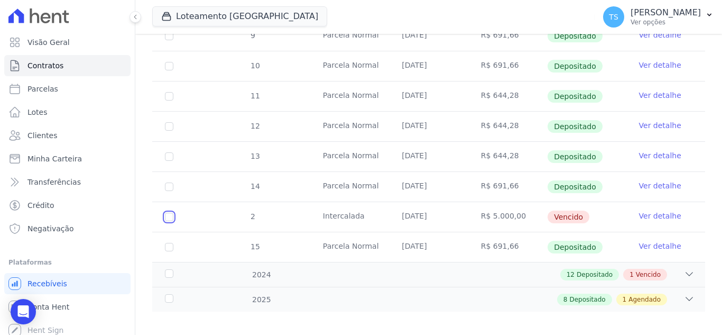
click at [168, 213] on input "checkbox" at bounding box center [169, 217] width 8 height 8
checkbox input "true"
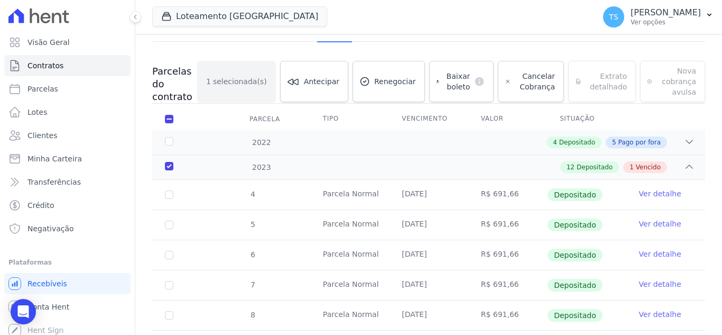
scroll to position [88, 0]
click at [464, 86] on span "Baixar boleto" at bounding box center [457, 81] width 26 height 21
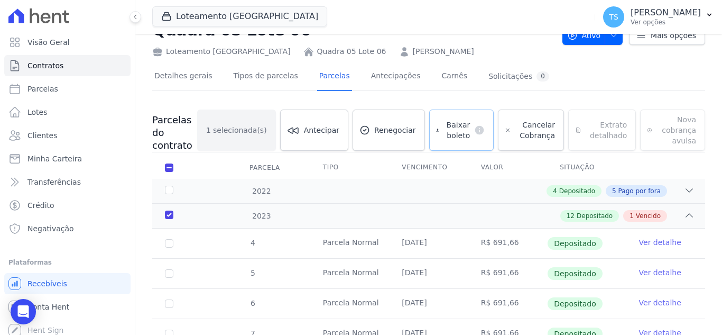
scroll to position [35, 0]
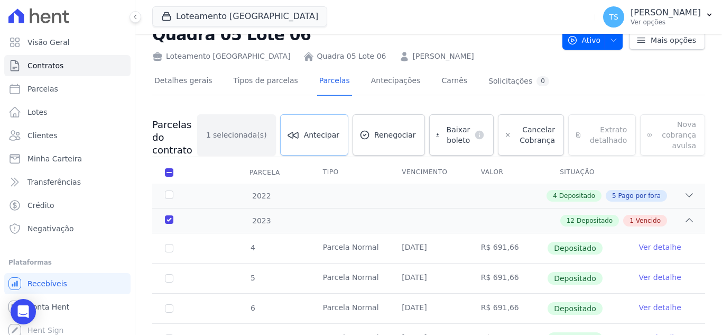
click at [331, 140] on link "Antecipar" at bounding box center [314, 134] width 68 height 41
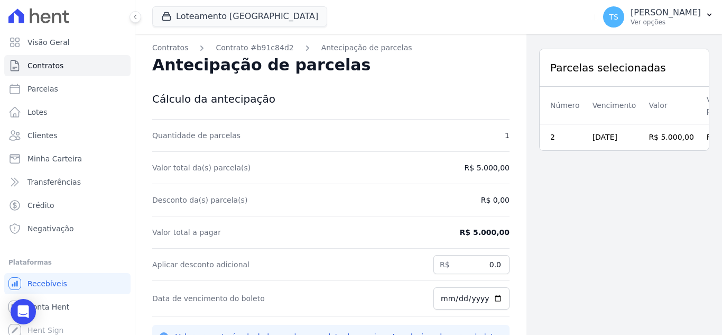
click at [399, 266] on div "Aplicar desconto adicional R$ 0.0" at bounding box center [330, 264] width 357 height 32
click at [455, 264] on input "0.0" at bounding box center [471, 264] width 76 height 19
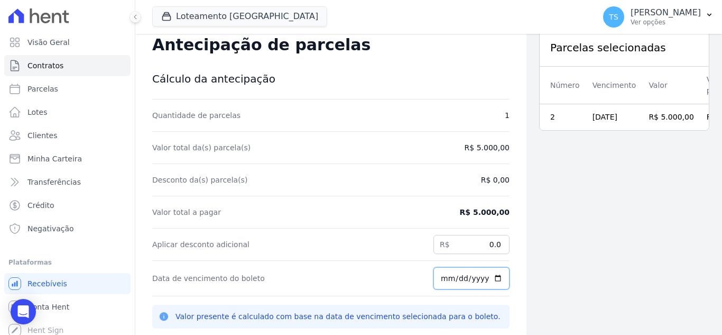
click at [438, 279] on input "[DATE]" at bounding box center [471, 278] width 76 height 22
type input "[DATE]"
click at [364, 250] on div "Aplicar desconto adicional R$ 0.0" at bounding box center [330, 244] width 357 height 32
click at [366, 243] on div "Aplicar desconto adicional R$ 0.0" at bounding box center [330, 244] width 357 height 32
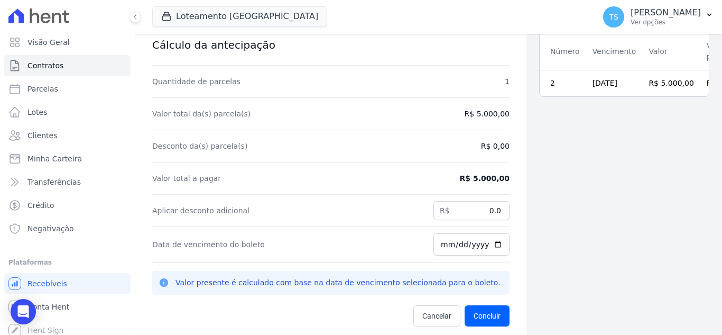
scroll to position [0, 0]
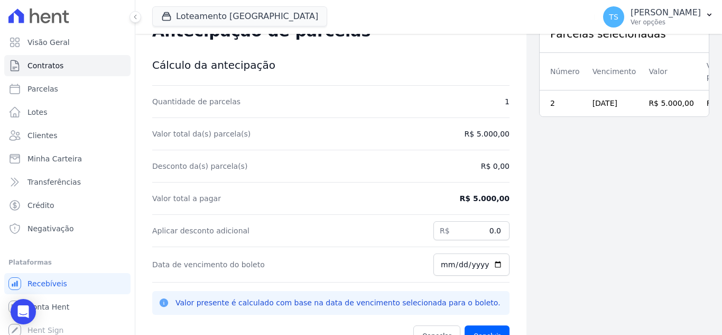
click at [642, 93] on td "R$ 5.000,00" at bounding box center [671, 103] width 58 height 26
click at [700, 103] on td "R$ 5.000,00" at bounding box center [729, 103] width 58 height 26
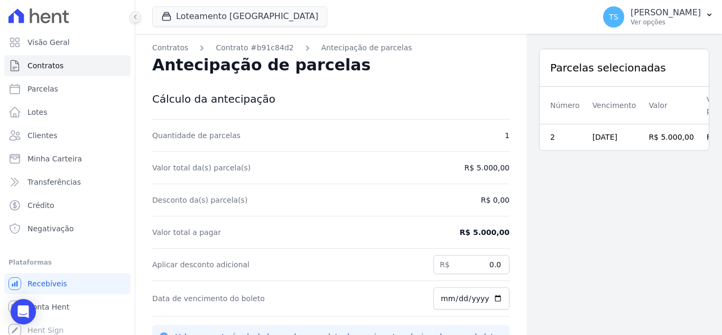
click at [135, 18] on icon at bounding box center [135, 17] width 2 height 4
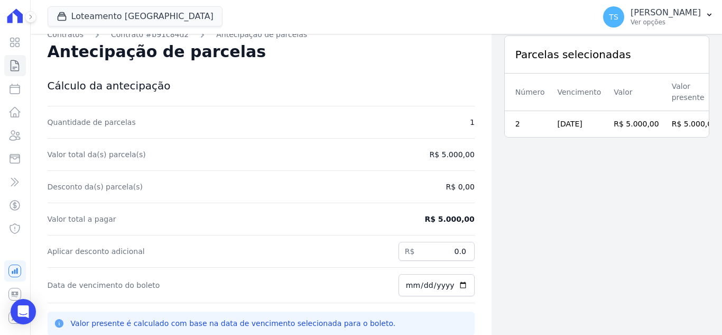
scroll to position [20, 0]
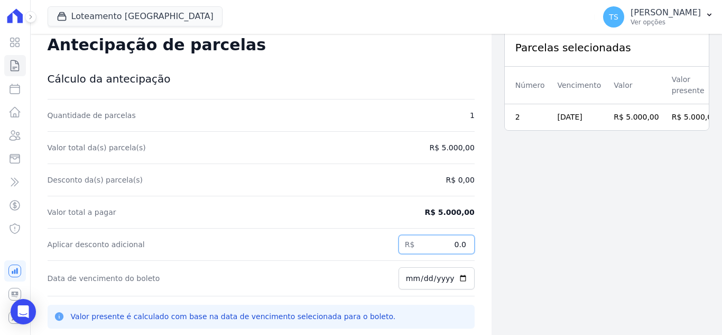
click at [432, 246] on input "0.0" at bounding box center [437, 244] width 76 height 19
click at [20, 313] on icon "Open Intercom Messenger" at bounding box center [23, 311] width 14 height 14
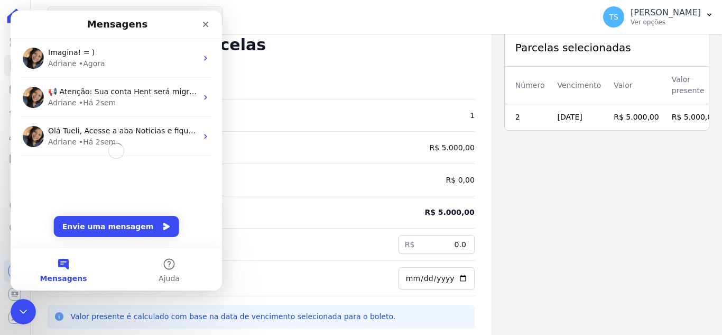
scroll to position [0, 0]
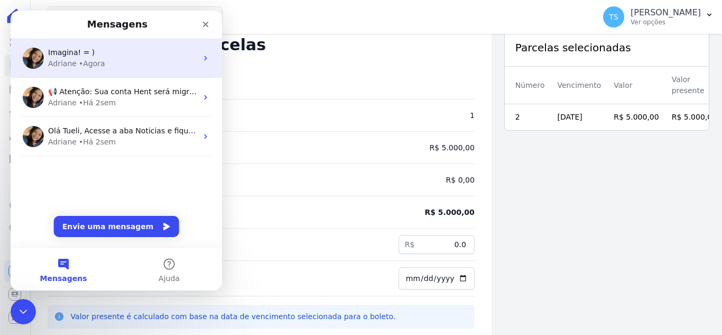
click at [94, 54] on div "Imagina! = )" at bounding box center [122, 52] width 149 height 11
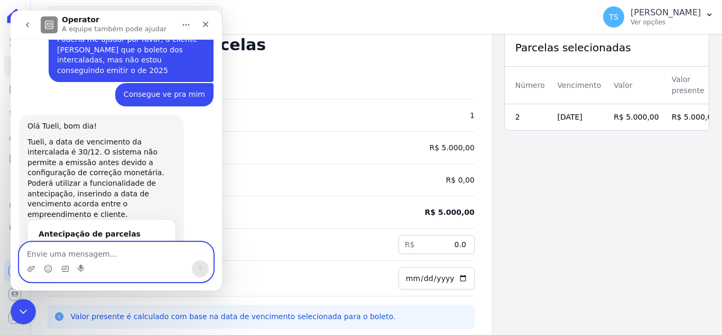
scroll to position [1796, 0]
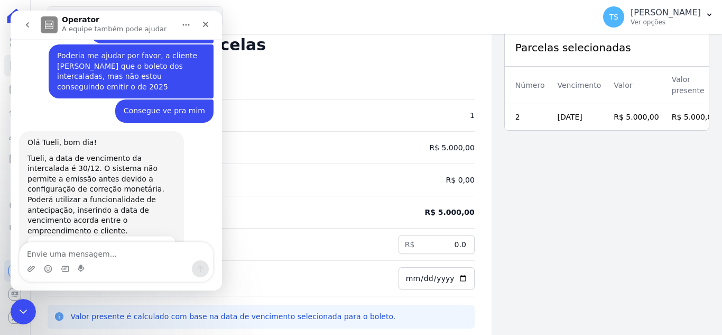
click at [70, 245] on div "Antecipação de parcelas" at bounding box center [102, 250] width 126 height 11
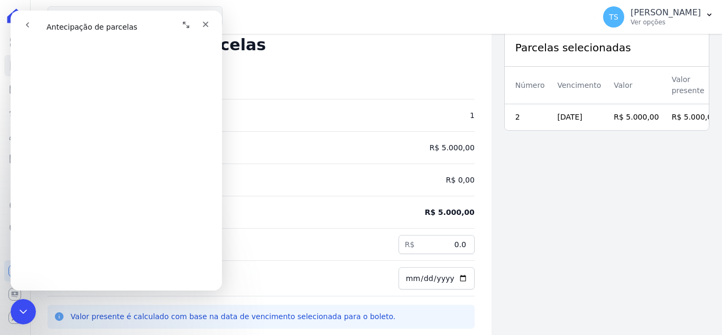
scroll to position [159, 0]
click at [22, 304] on icon "Encerramento do Messenger da Intercom" at bounding box center [21, 309] width 13 height 13
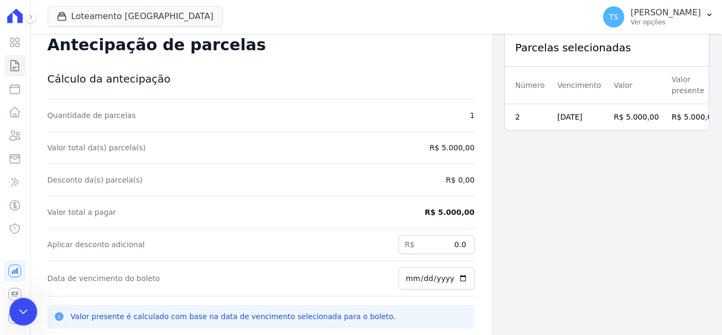
scroll to position [0, 0]
click at [416, 241] on input "0.0" at bounding box center [437, 244] width 76 height 19
click at [428, 241] on input "0.0" at bounding box center [437, 244] width 76 height 19
click at [459, 241] on input "0.01" at bounding box center [437, 244] width 76 height 19
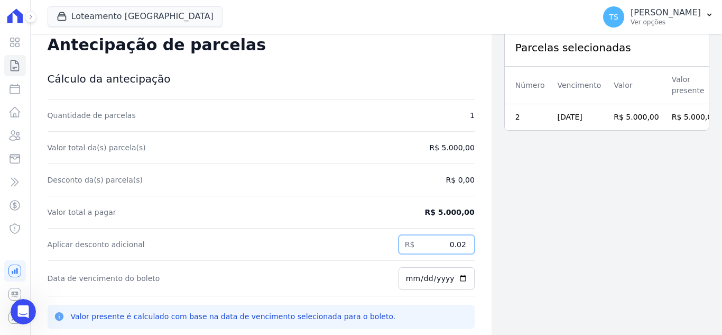
click at [459, 241] on input "0.02" at bounding box center [437, 244] width 76 height 19
click at [458, 247] on input "0.01" at bounding box center [437, 244] width 76 height 19
type input "0"
click at [458, 247] on input "0" at bounding box center [437, 244] width 76 height 19
click at [325, 252] on div "Aplicar desconto adicional R$ 0" at bounding box center [261, 244] width 427 height 32
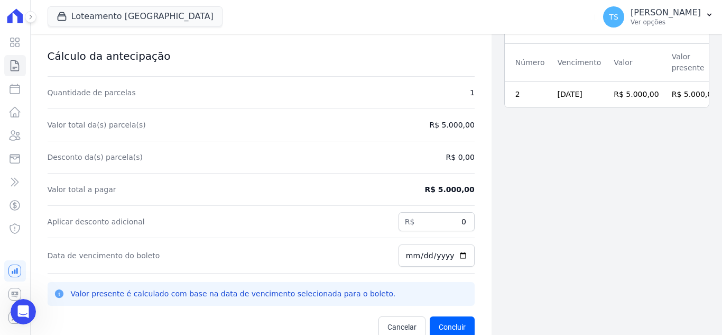
scroll to position [34, 0]
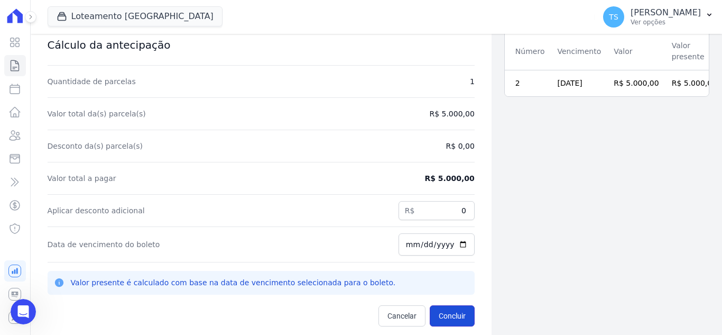
click at [441, 317] on button "Concluir" at bounding box center [452, 315] width 45 height 21
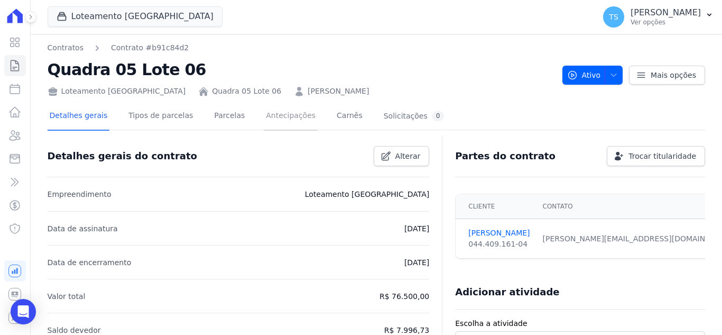
click at [269, 117] on link "Antecipações" at bounding box center [291, 117] width 54 height 28
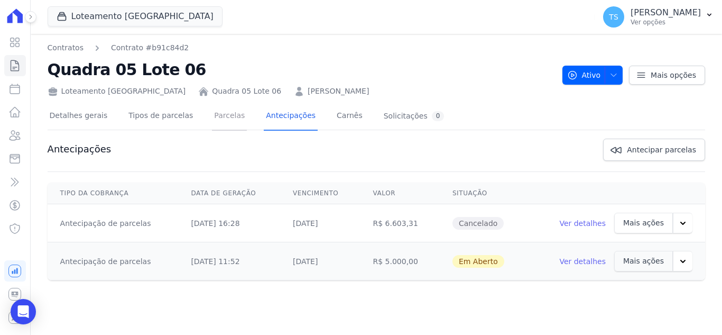
click at [212, 116] on link "Parcelas" at bounding box center [229, 117] width 35 height 28
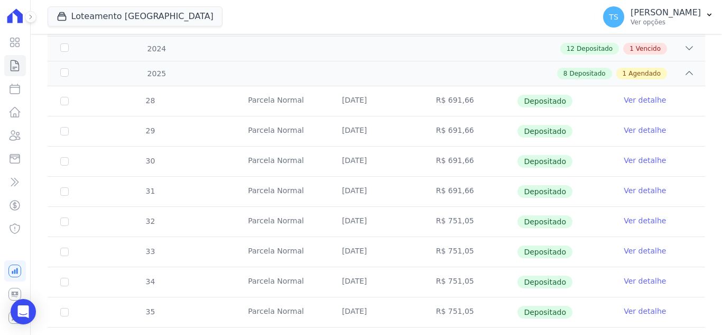
scroll to position [106, 0]
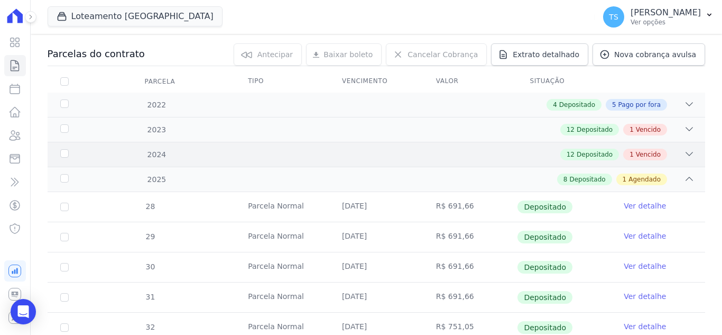
click at [684, 154] on icon at bounding box center [689, 154] width 11 height 11
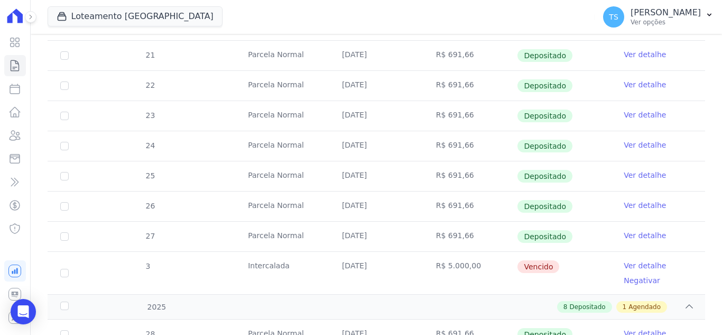
scroll to position [423, 0]
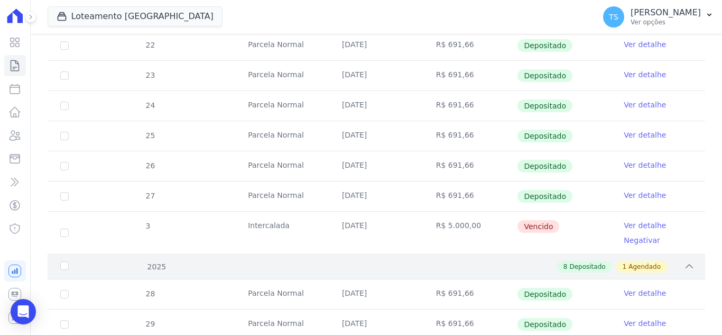
click at [686, 266] on icon at bounding box center [689, 265] width 7 height 3
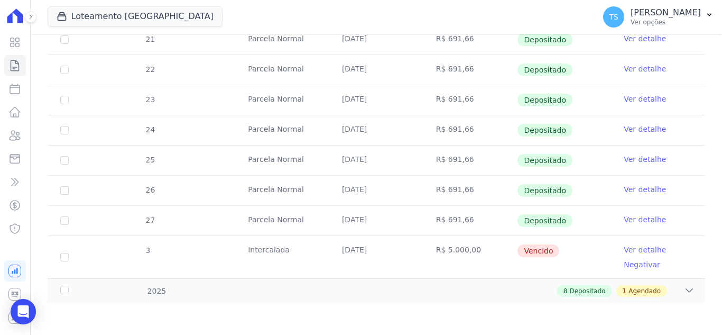
scroll to position [399, 0]
click at [61, 257] on input "checkbox" at bounding box center [64, 257] width 8 height 8
checkbox input "true"
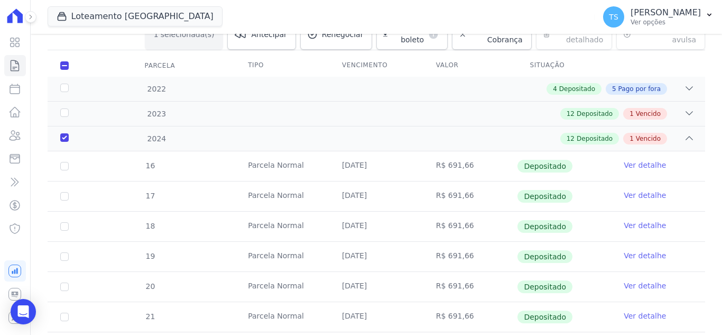
scroll to position [90, 0]
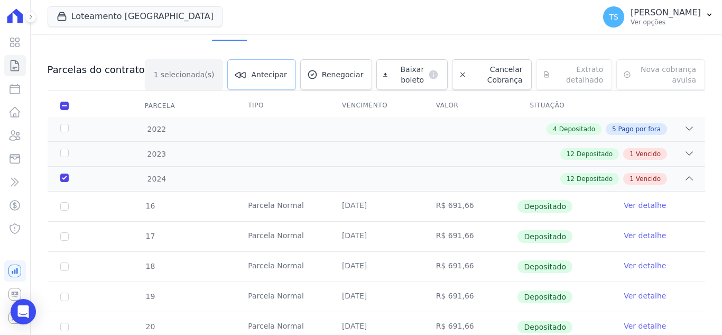
click at [251, 77] on span "Antecipar" at bounding box center [268, 74] width 35 height 11
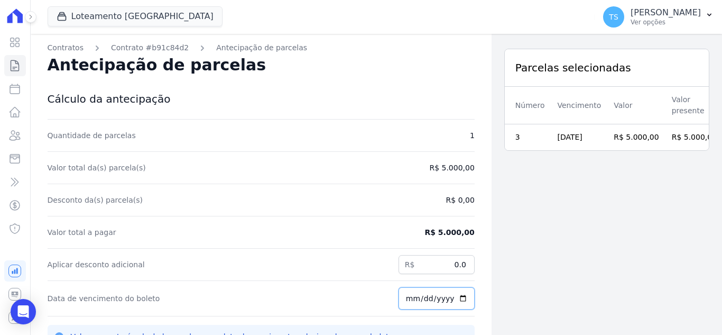
click at [403, 297] on input "[DATE]" at bounding box center [437, 298] width 76 height 22
type input "[DATE]"
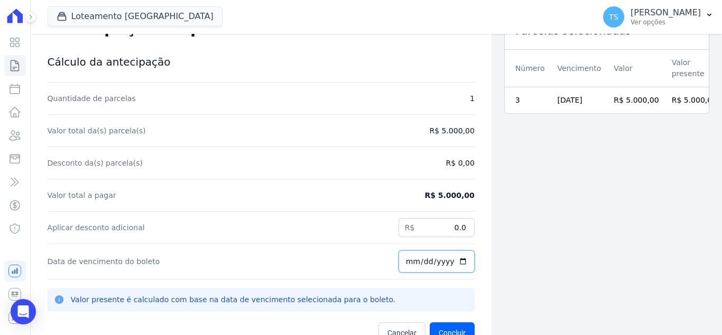
scroll to position [34, 0]
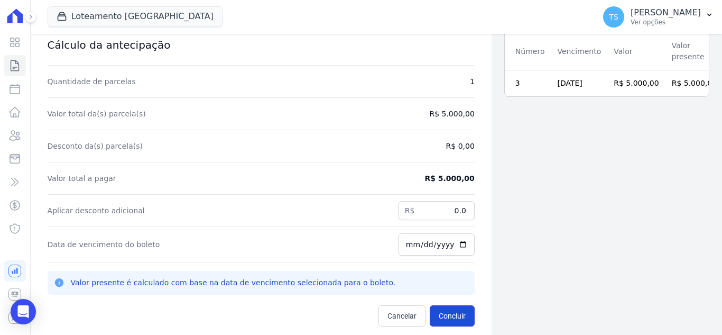
click at [439, 313] on button "Concluir" at bounding box center [452, 315] width 45 height 21
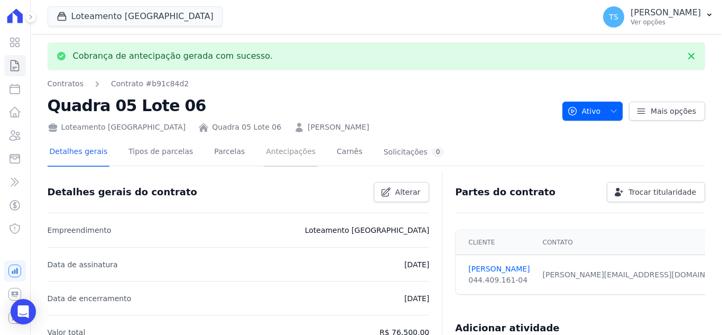
click at [273, 149] on link "Antecipações" at bounding box center [291, 153] width 54 height 28
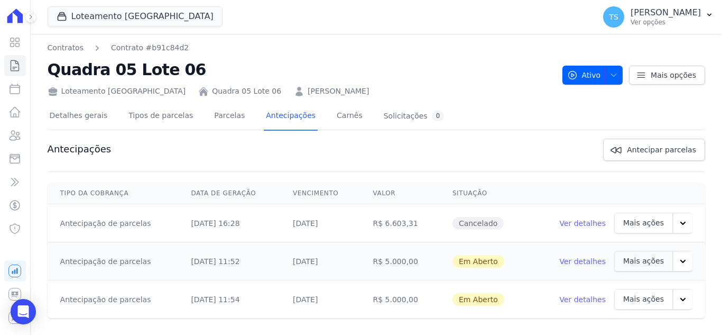
scroll to position [9, 0]
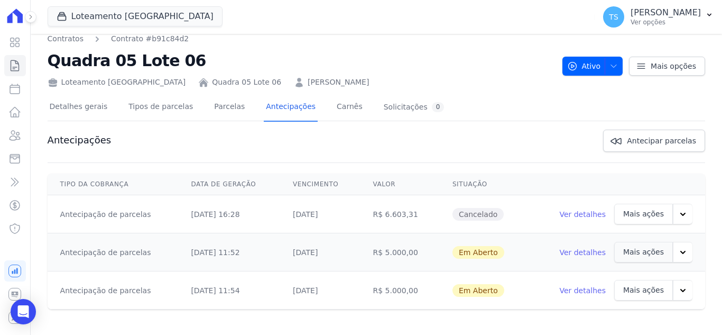
click at [678, 257] on icon "button" at bounding box center [683, 252] width 11 height 11
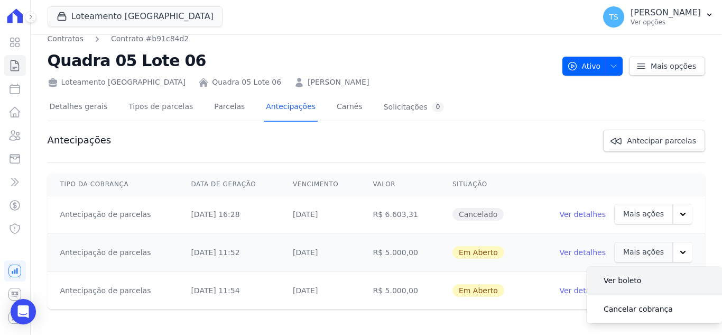
click at [613, 284] on link "Ver boleto" at bounding box center [622, 279] width 54 height 25
click at [442, 134] on div "Antecipações Antecipar parcelas" at bounding box center [377, 141] width 658 height 22
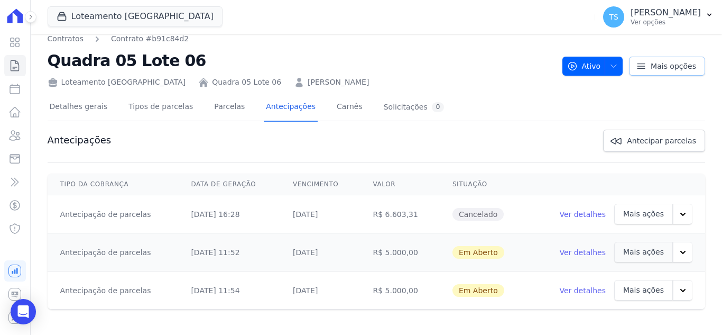
click at [661, 65] on span "Mais opções" at bounding box center [673, 66] width 45 height 11
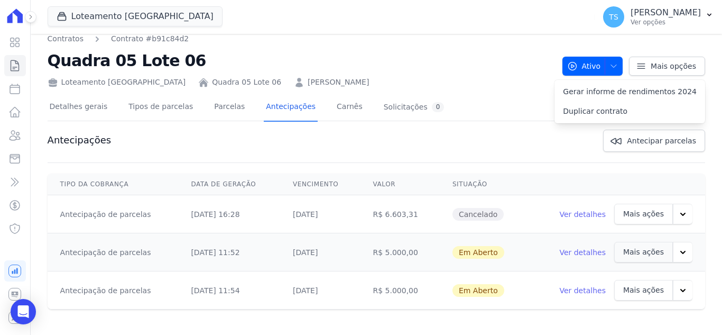
click at [462, 103] on div "Detalhes gerais Tipos de parcelas [GEOGRAPHIC_DATA] Antecipações Carnês Solicit…" at bounding box center [377, 107] width 658 height 26
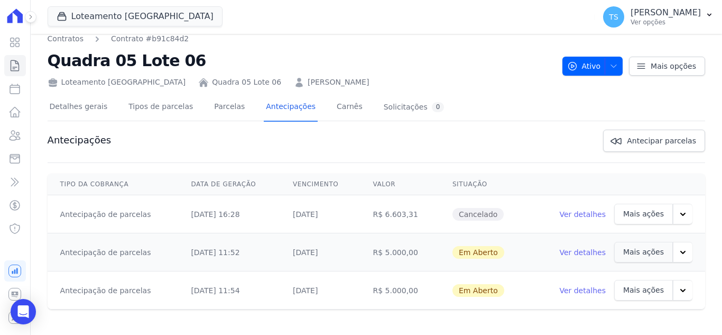
click at [228, 142] on div "Antecipações Antecipar parcelas" at bounding box center [377, 141] width 658 height 22
click at [425, 141] on div "Antecipações Antecipar parcelas" at bounding box center [377, 141] width 658 height 22
click at [31, 18] on icon at bounding box center [30, 17] width 6 height 6
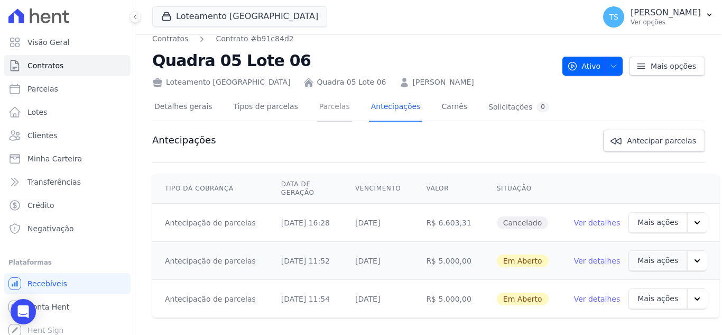
click at [322, 106] on link "Parcelas" at bounding box center [334, 108] width 35 height 28
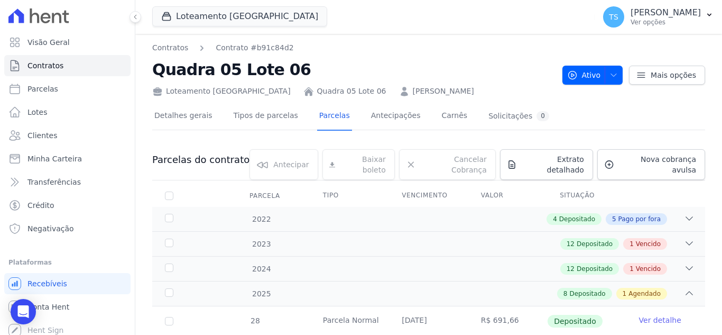
scroll to position [53, 0]
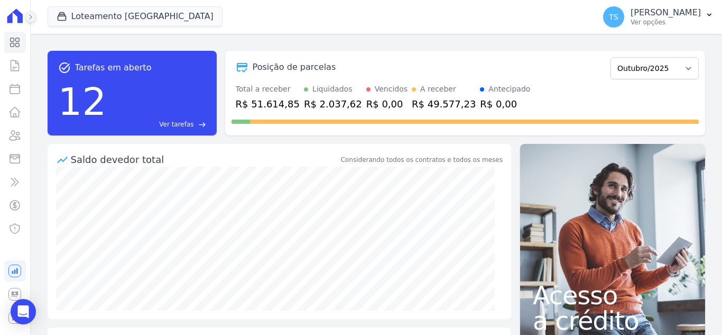
click at [32, 19] on icon at bounding box center [30, 17] width 6 height 6
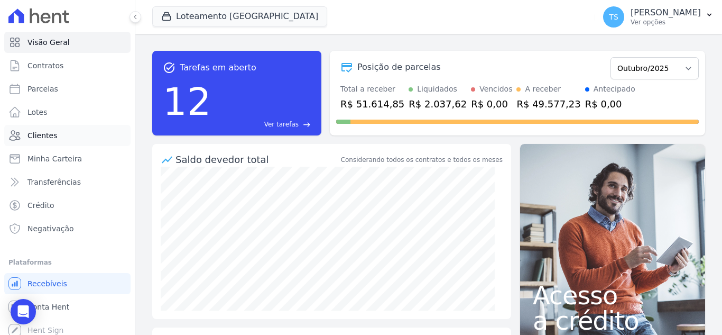
click at [64, 135] on link "Clientes" at bounding box center [67, 135] width 126 height 21
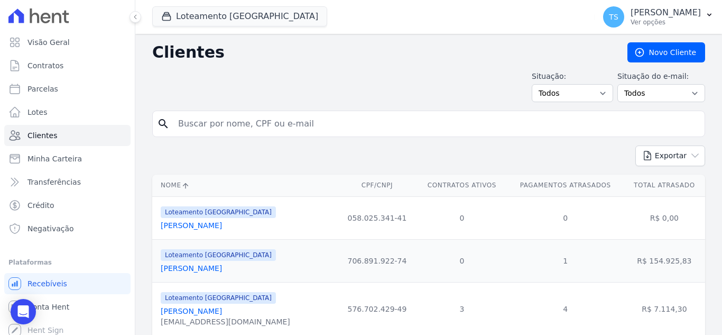
click at [277, 127] on input "search" at bounding box center [436, 123] width 529 height 21
paste input "[PERSON_NAME]"
type input "[PERSON_NAME]"
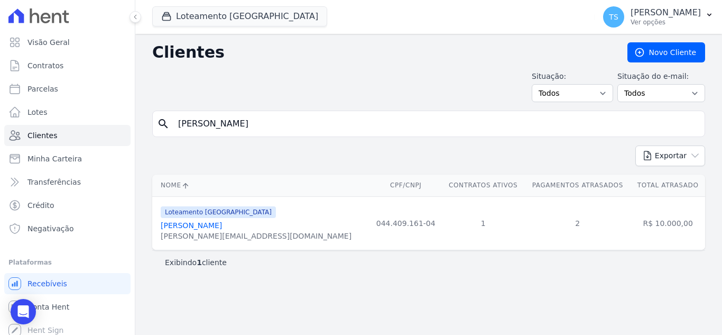
click at [213, 228] on link "[PERSON_NAME]" at bounding box center [191, 225] width 61 height 8
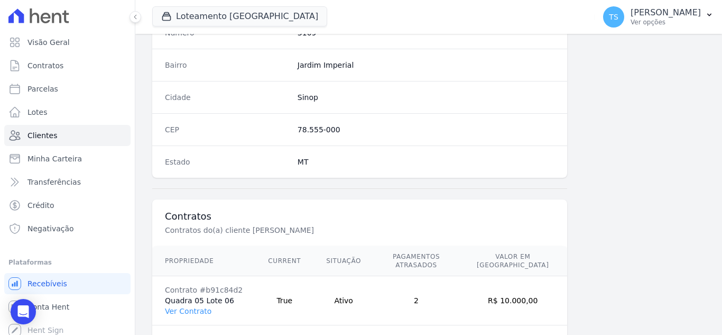
scroll to position [654, 0]
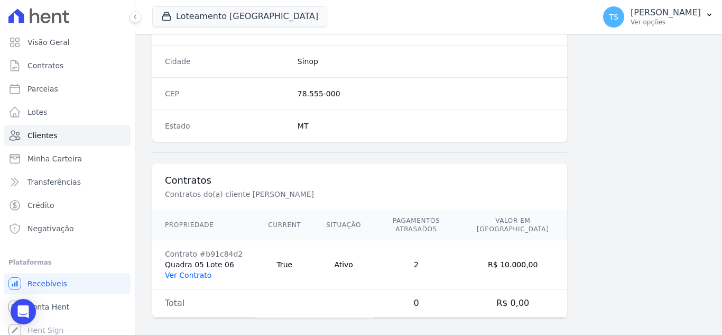
click at [198, 271] on link "Ver Contrato" at bounding box center [188, 275] width 47 height 8
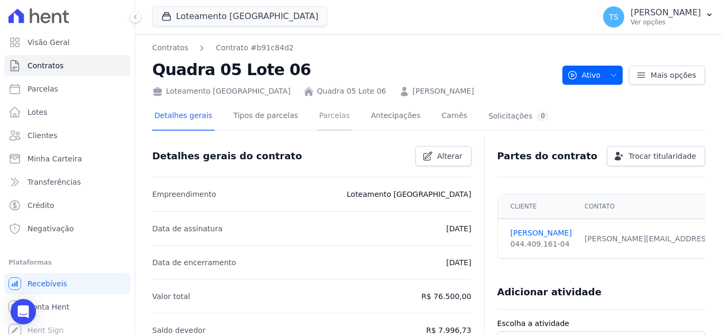
click at [317, 115] on link "Parcelas" at bounding box center [334, 117] width 35 height 28
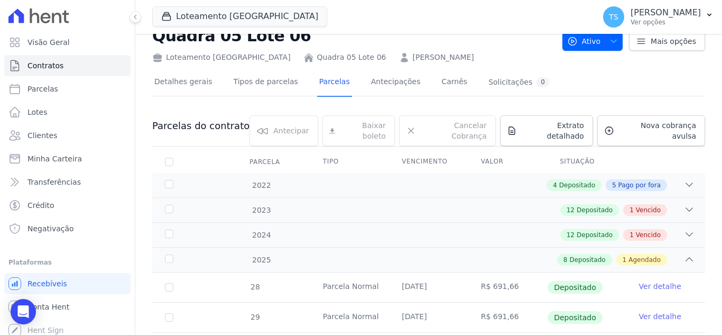
scroll to position [53, 0]
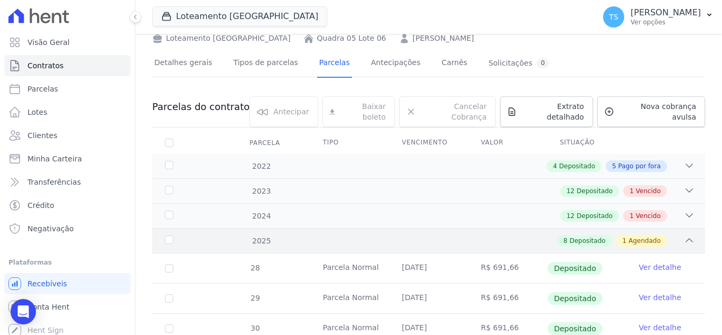
click at [684, 235] on icon at bounding box center [689, 240] width 11 height 11
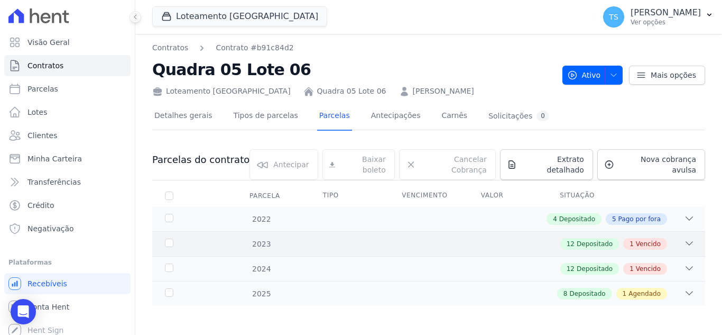
click at [687, 238] on icon at bounding box center [689, 243] width 11 height 11
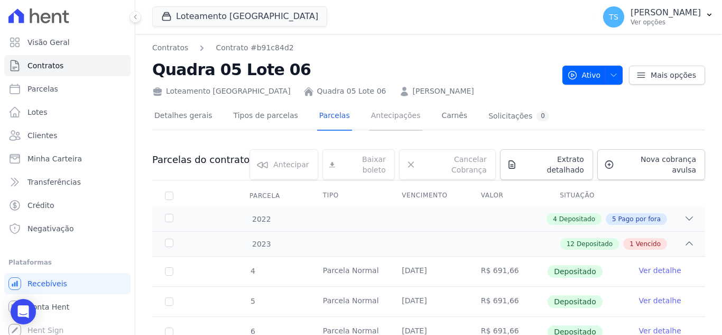
click at [370, 113] on link "Antecipações" at bounding box center [396, 117] width 54 height 28
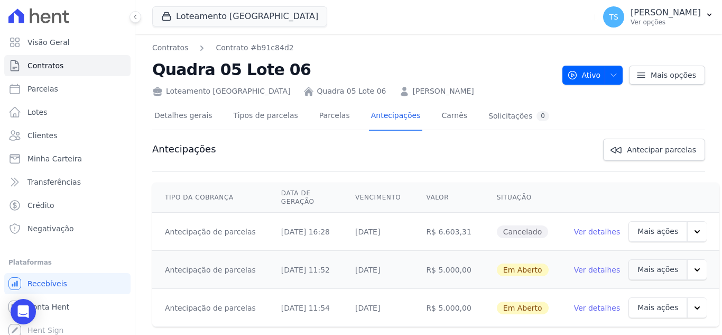
scroll to position [17, 0]
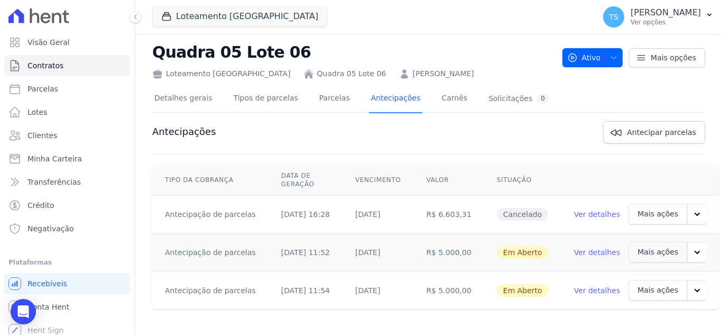
click at [638, 254] on p "Mais ações" at bounding box center [658, 251] width 41 height 11
click at [692, 253] on icon "button" at bounding box center [697, 252] width 11 height 11
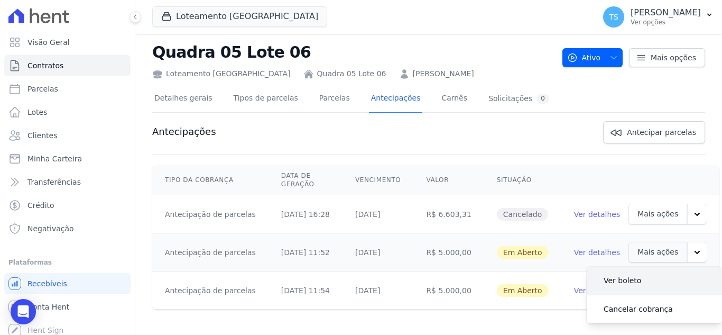
click at [613, 284] on link "Ver boleto" at bounding box center [622, 279] width 54 height 25
click at [546, 174] on th "Situação" at bounding box center [522, 180] width 77 height 30
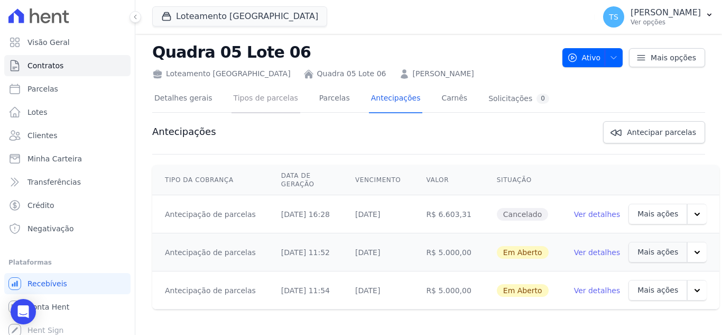
click at [250, 99] on link "Tipos de parcelas" at bounding box center [266, 99] width 69 height 28
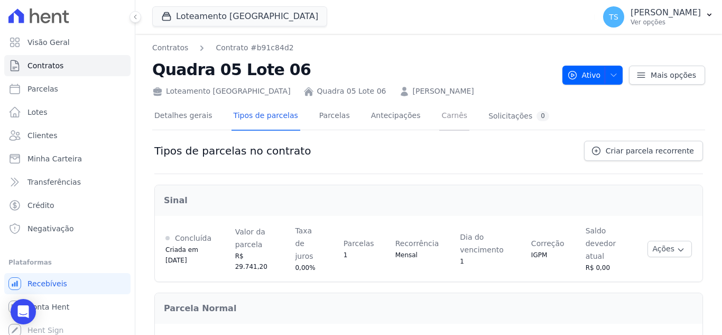
click at [439, 119] on link "Carnês" at bounding box center [454, 117] width 30 height 28
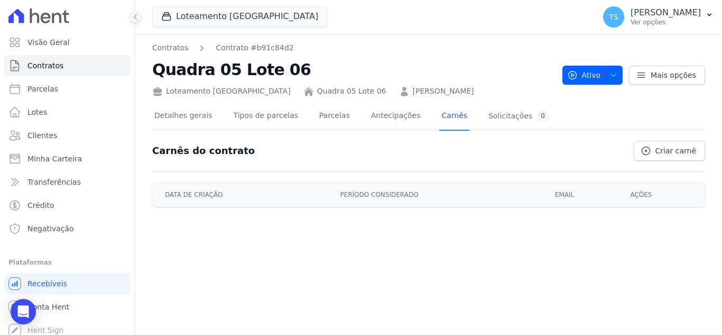
drag, startPoint x: 427, startPoint y: 263, endPoint x: 423, endPoint y: 191, distance: 71.5
click at [428, 262] on div "Contratos Contrato #b91c84d2 Quadra 05 Lote 06 Loteamento [GEOGRAPHIC_DATA] Qua…" at bounding box center [428, 184] width 587 height 301
click at [376, 113] on link "Antecipações" at bounding box center [396, 117] width 54 height 28
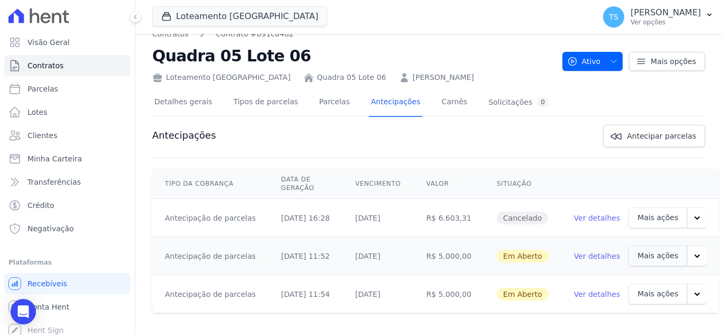
scroll to position [17, 0]
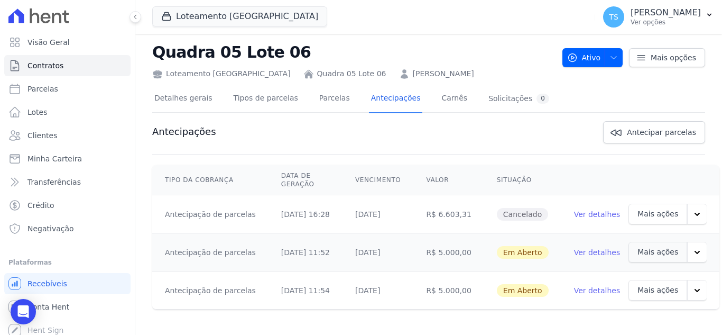
click at [407, 255] on td "[DATE]" at bounding box center [378, 252] width 71 height 38
click at [385, 251] on td "[DATE]" at bounding box center [378, 252] width 71 height 38
click at [239, 256] on td "Antecipação de parcelas" at bounding box center [210, 252] width 116 height 38
click at [220, 255] on td "Antecipação de parcelas" at bounding box center [210, 252] width 116 height 38
click at [281, 255] on td "[DATE] 11:52" at bounding box center [306, 252] width 74 height 38
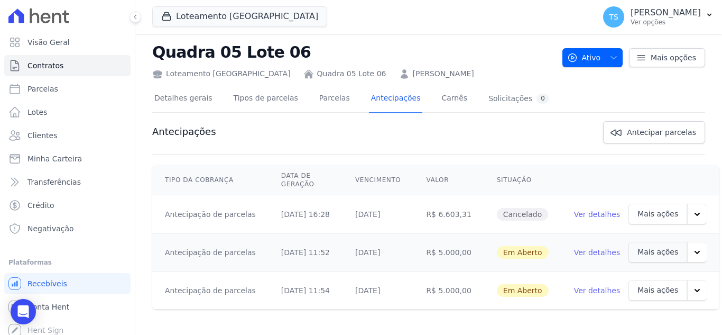
click at [587, 250] on link "Ver detalhes" at bounding box center [597, 252] width 47 height 11
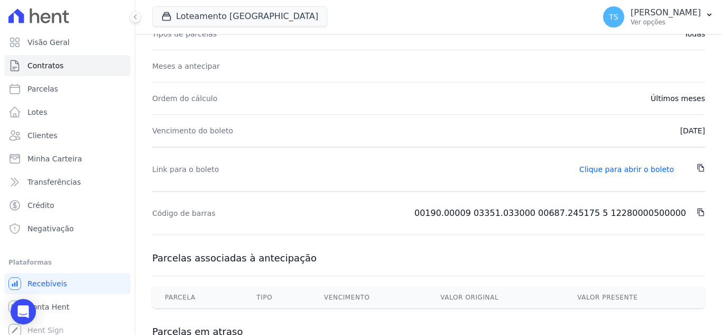
scroll to position [127, 0]
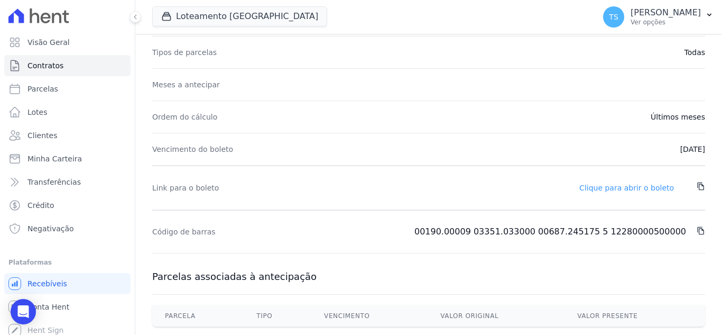
click at [616, 189] on link "Clique para abrir o boleto" at bounding box center [626, 187] width 95 height 8
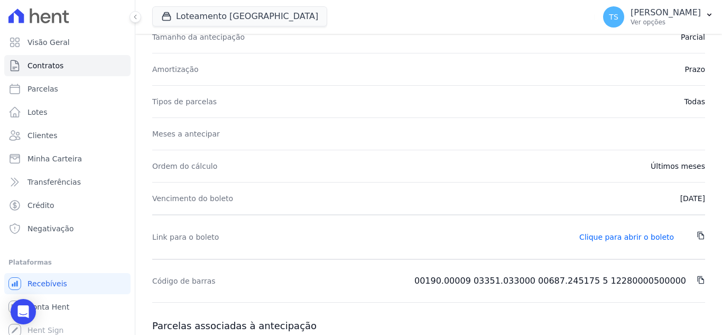
scroll to position [0, 0]
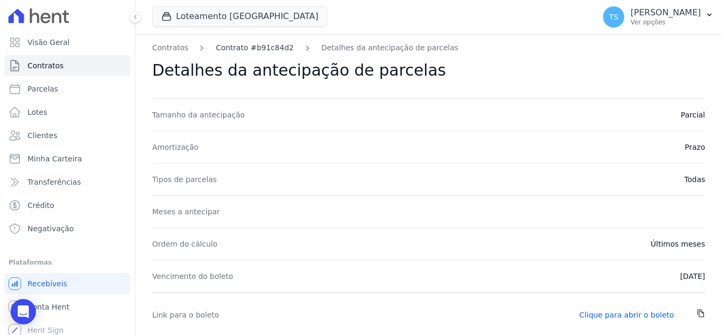
click at [236, 45] on link "Contrato #b91c84d2" at bounding box center [255, 47] width 78 height 11
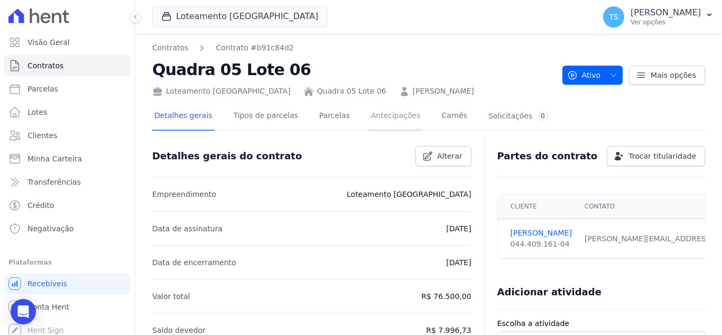
click at [375, 118] on link "Antecipações" at bounding box center [396, 117] width 54 height 28
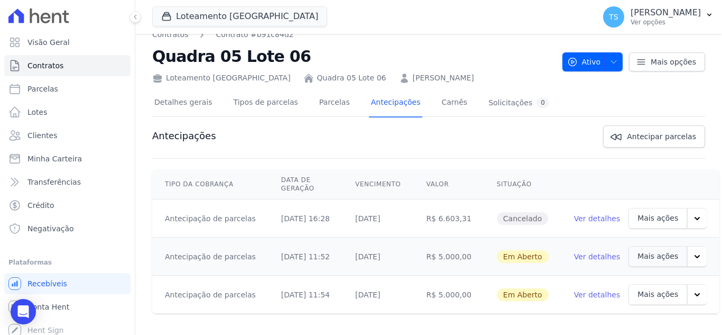
scroll to position [17, 0]
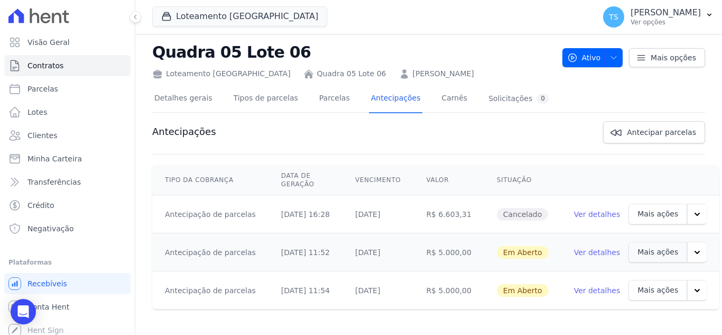
click at [578, 290] on link "Ver detalhes" at bounding box center [597, 290] width 47 height 11
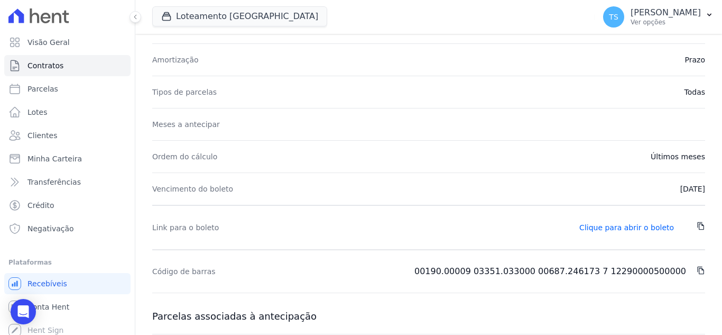
scroll to position [106, 0]
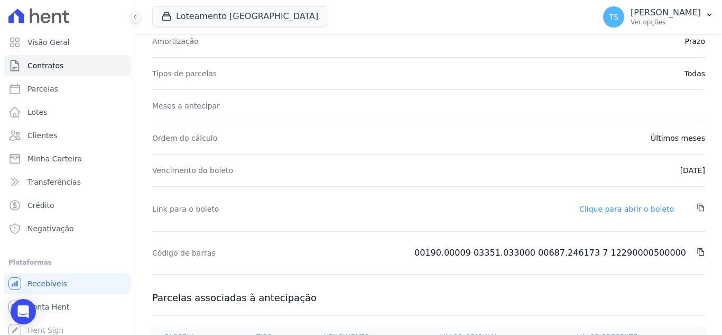
click at [622, 212] on link "Clique para abrir o boleto" at bounding box center [626, 209] width 95 height 8
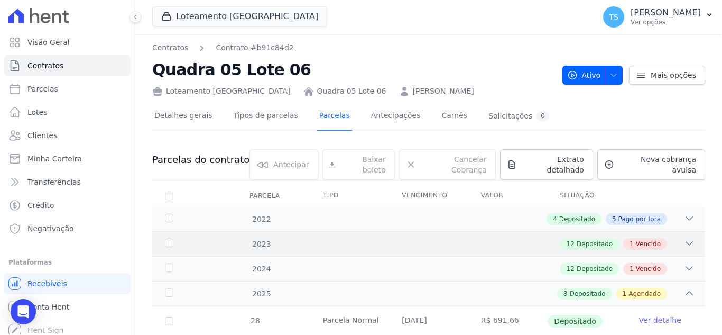
scroll to position [53, 0]
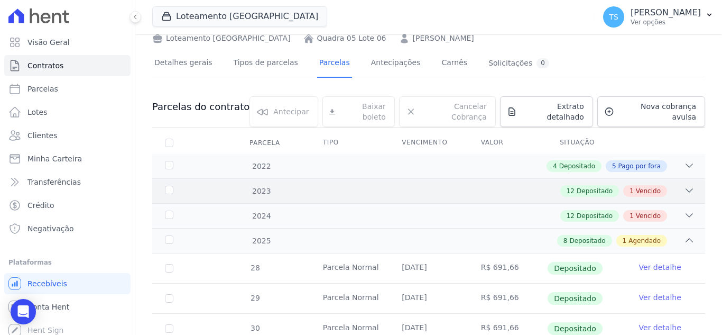
click at [684, 185] on icon at bounding box center [689, 190] width 11 height 11
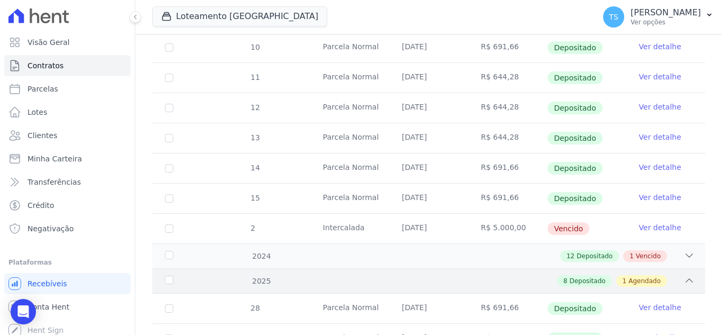
scroll to position [423, 0]
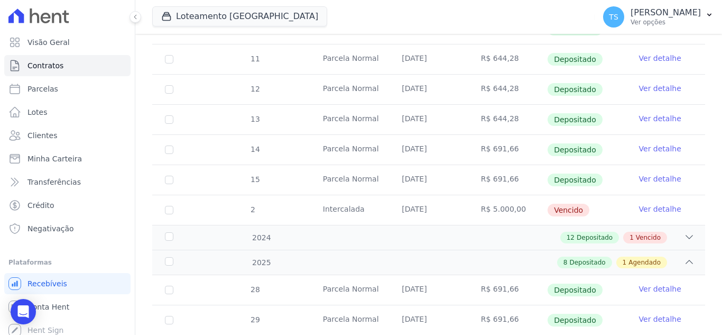
click at [651, 204] on link "Ver detalhe" at bounding box center [660, 209] width 42 height 11
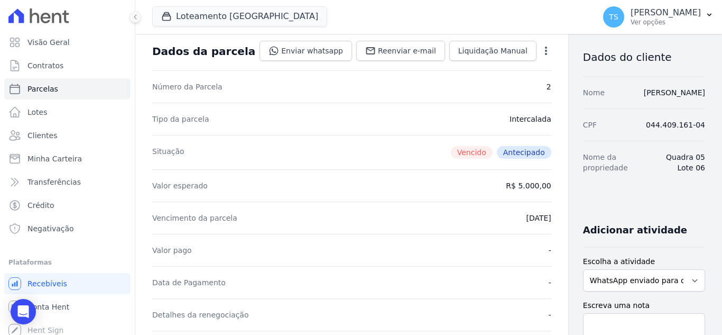
scroll to position [106, 0]
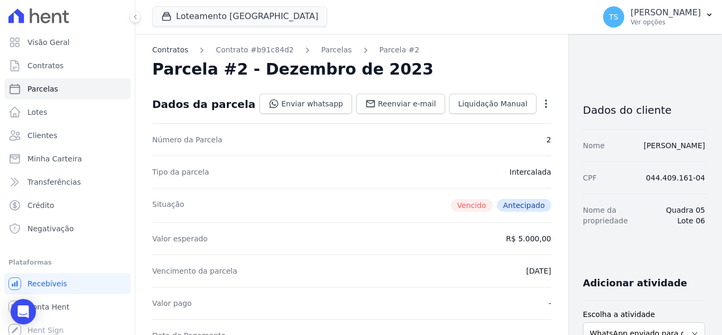
click at [164, 46] on link "Contratos" at bounding box center [170, 49] width 36 height 11
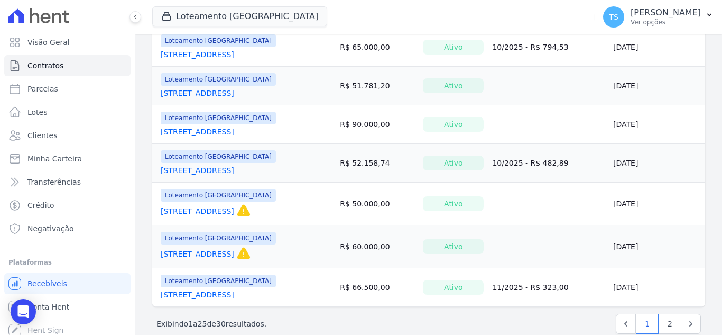
scroll to position [897, 0]
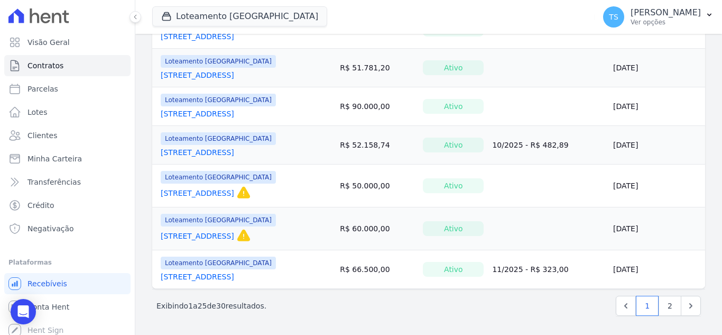
click at [336, 257] on td "R$ 66.500,00" at bounding box center [377, 269] width 83 height 39
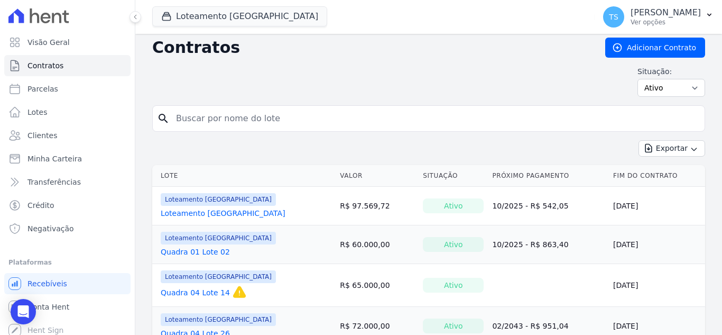
scroll to position [0, 0]
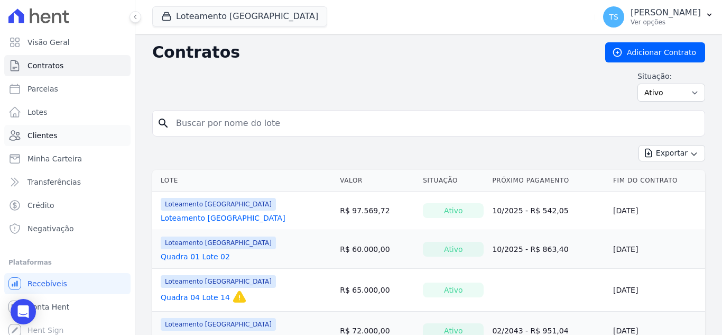
click at [47, 130] on span "Clientes" at bounding box center [42, 135] width 30 height 11
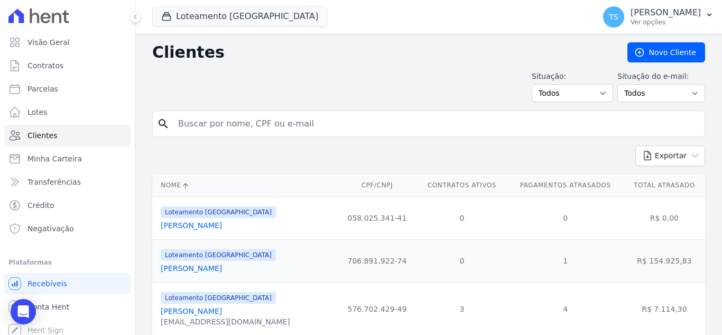
click at [219, 124] on input "search" at bounding box center [436, 123] width 529 height 21
paste input "Referente parcela intercalada 2023 - 08/09/2025"
type input "Referente parcela intercalada 2023 - 08/09/2025"
drag, startPoint x: 387, startPoint y: 124, endPoint x: 173, endPoint y: 132, distance: 213.7
click at [175, 132] on input "Referente parcela intercalada 2023 - 08/09/2025" at bounding box center [436, 123] width 529 height 21
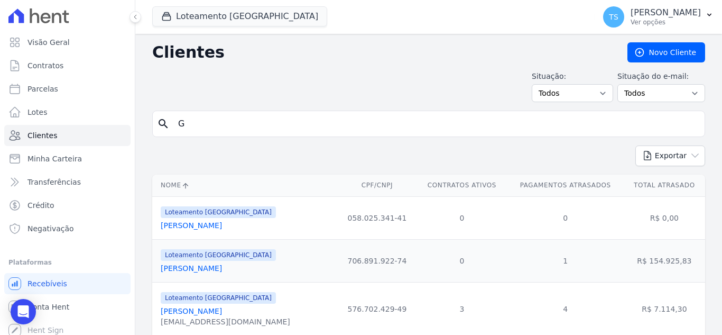
type input "[PERSON_NAME]"
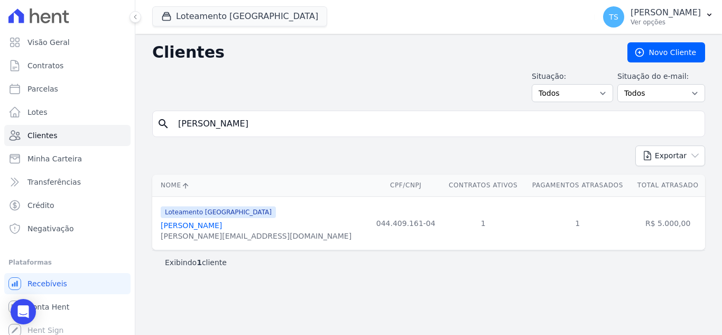
click at [216, 225] on link "[PERSON_NAME]" at bounding box center [191, 225] width 61 height 8
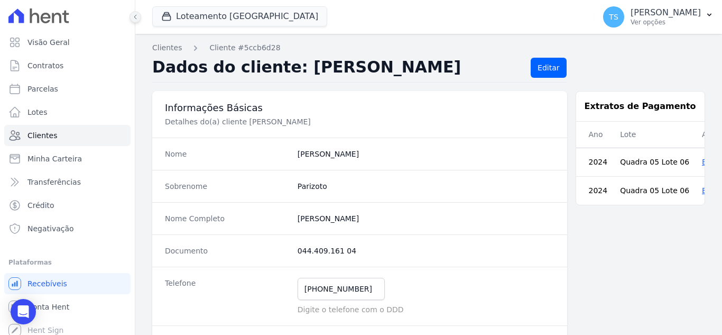
click at [134, 19] on icon at bounding box center [135, 17] width 6 height 6
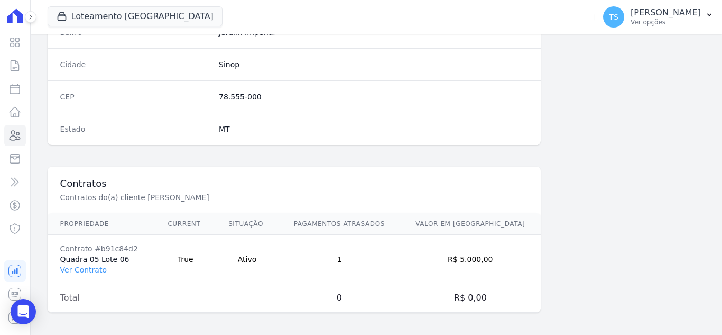
scroll to position [654, 0]
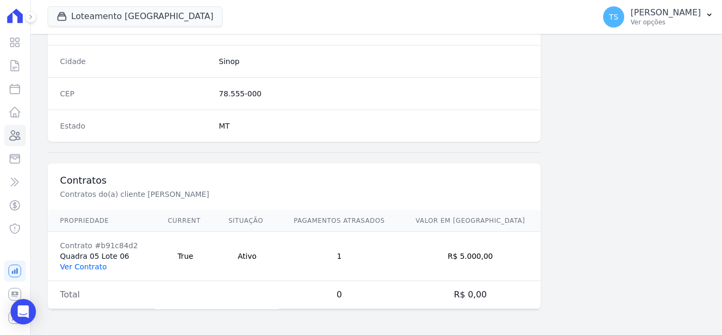
click at [93, 267] on link "Ver Contrato" at bounding box center [83, 266] width 47 height 8
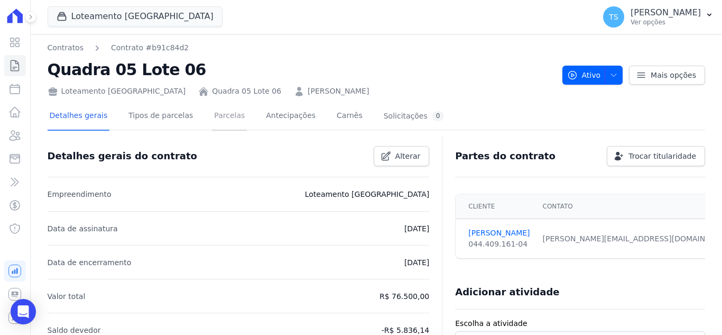
click at [214, 115] on link "Parcelas" at bounding box center [229, 117] width 35 height 28
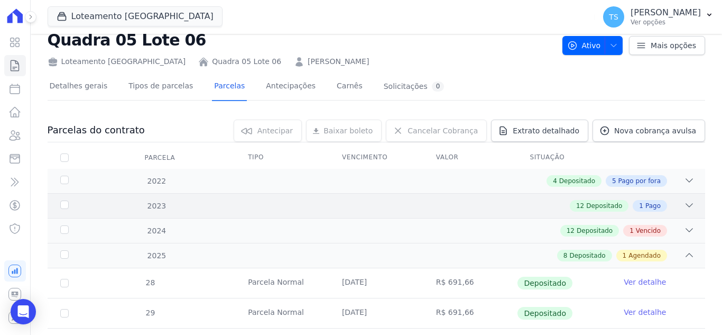
scroll to position [106, 0]
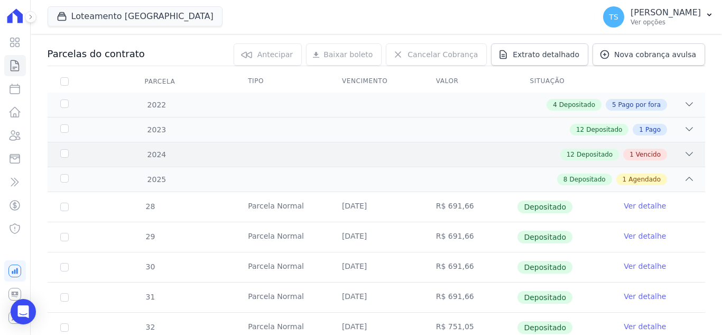
click at [686, 153] on icon at bounding box center [689, 154] width 11 height 11
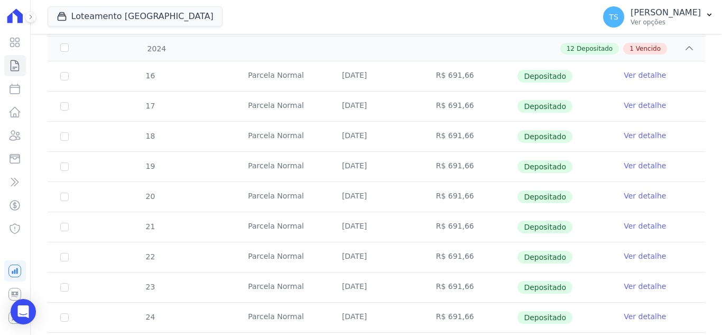
scroll to position [370, 0]
